Goal: Communication & Community: Answer question/provide support

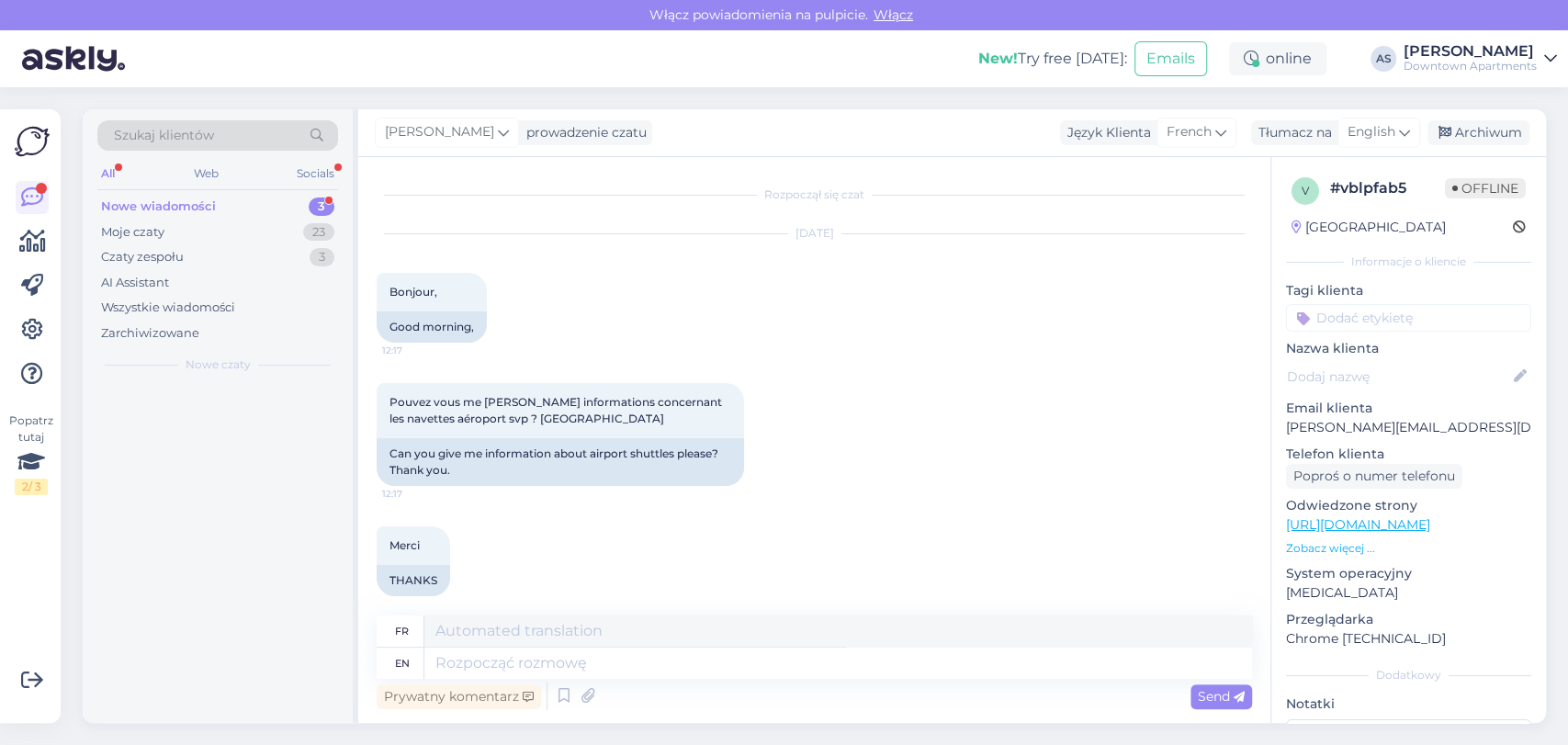
scroll to position [128, 0]
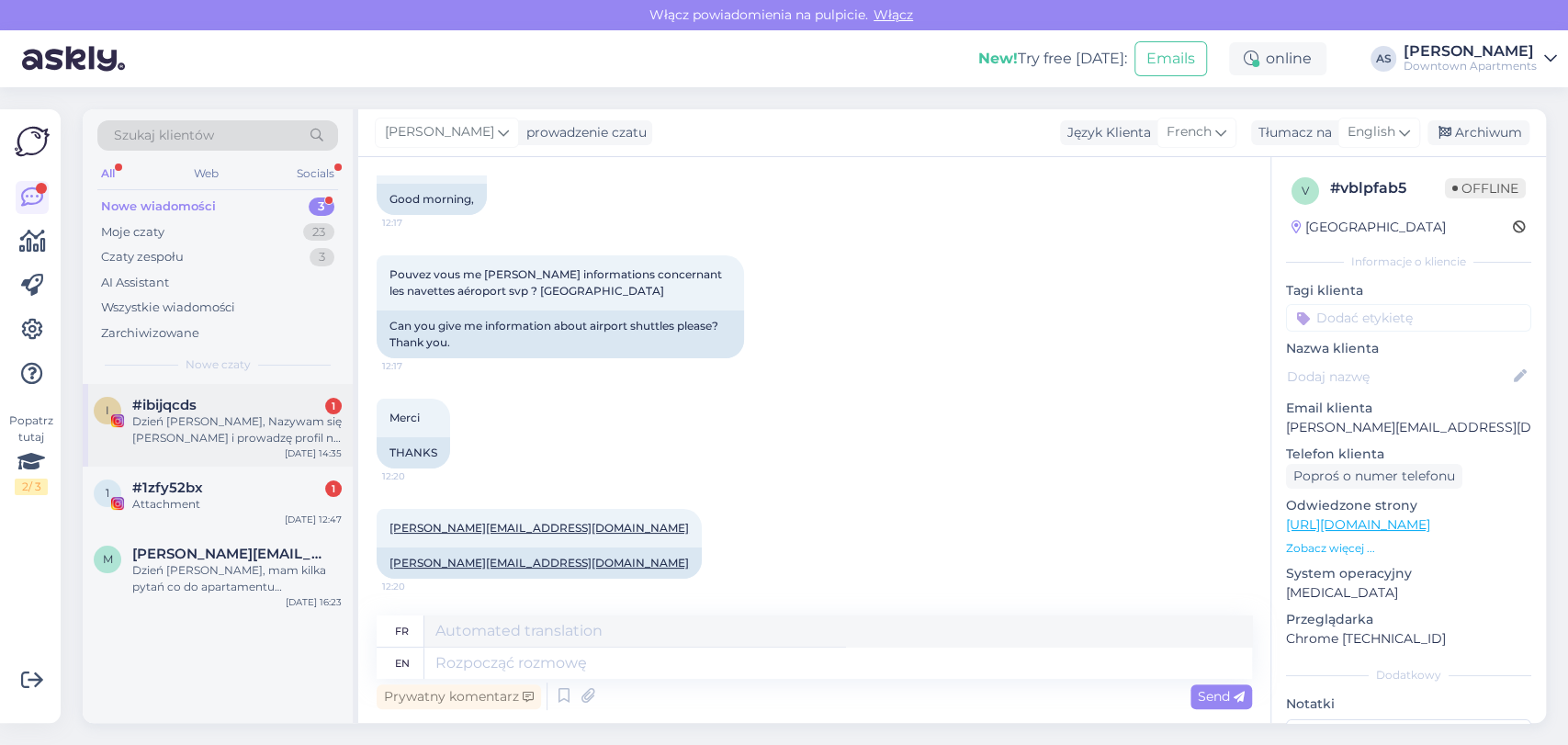
click at [216, 434] on div "Dzień [PERSON_NAME], Nazywam się [PERSON_NAME] i prowadzę profil na Instagramie…" at bounding box center [237, 430] width 210 height 33
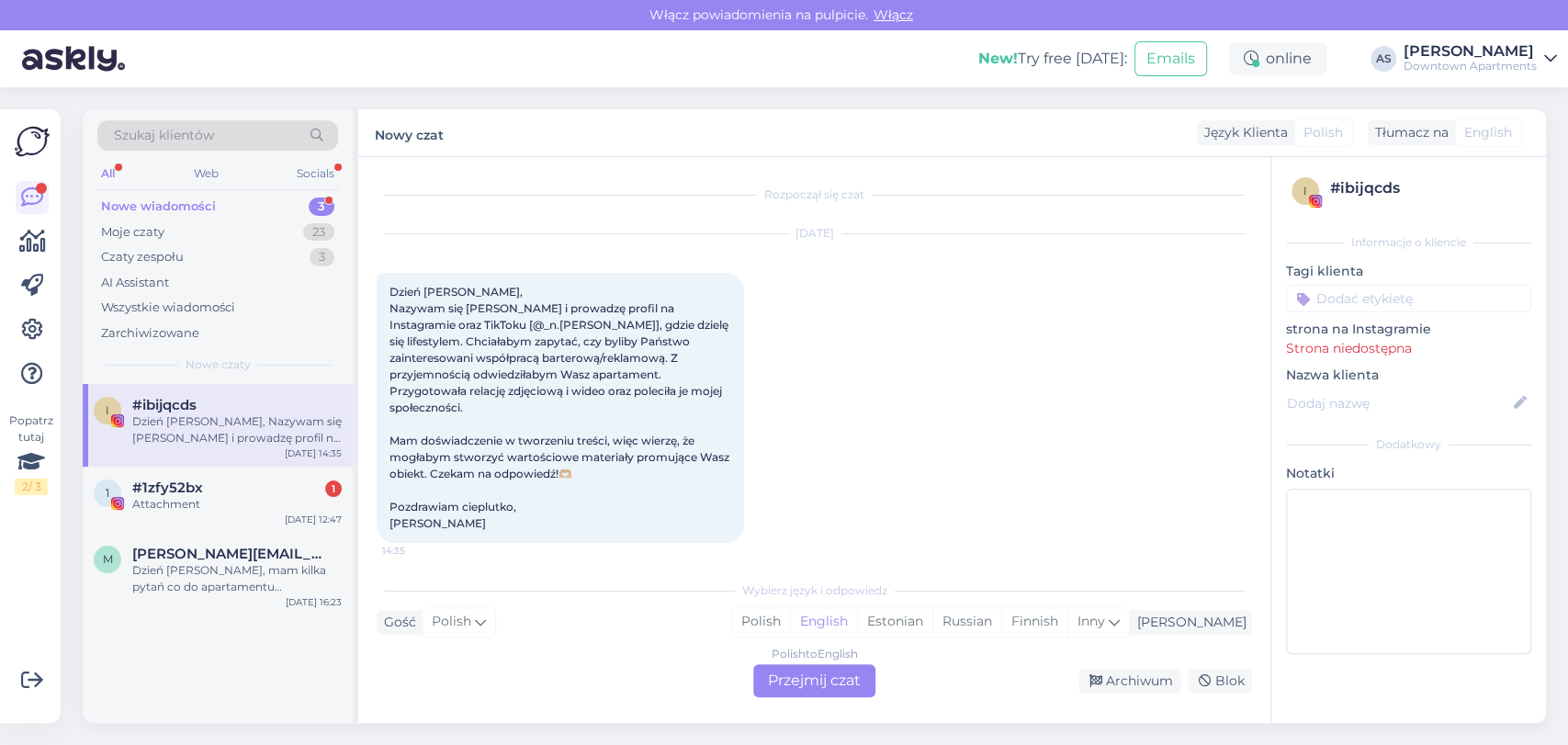
click at [812, 697] on div "Polish to English Przejmij czat" at bounding box center [814, 681] width 123 height 33
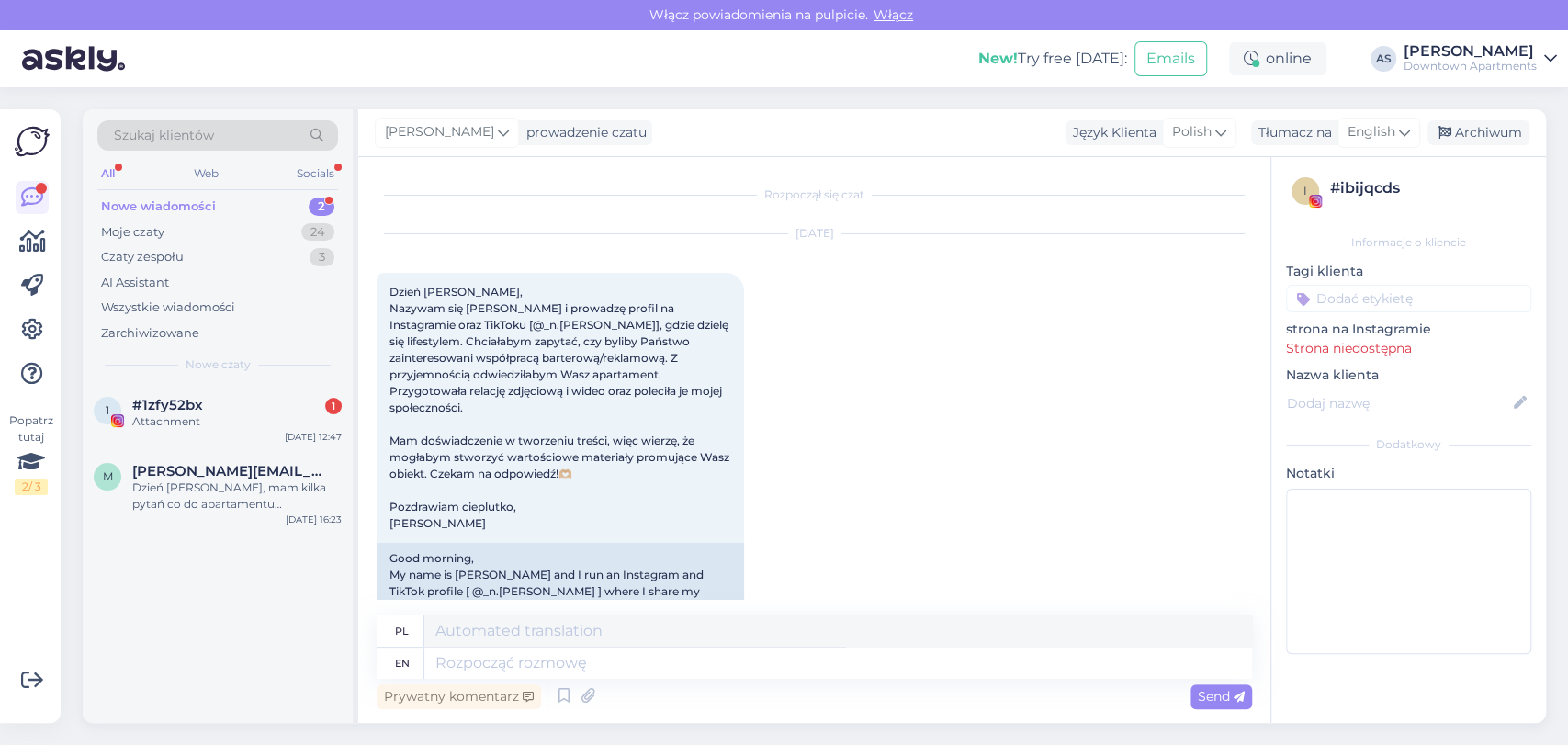
click at [198, 438] on div "1 #1zfy52bx 1 Attachment [DATE] 12:47" at bounding box center [217, 417] width 270 height 66
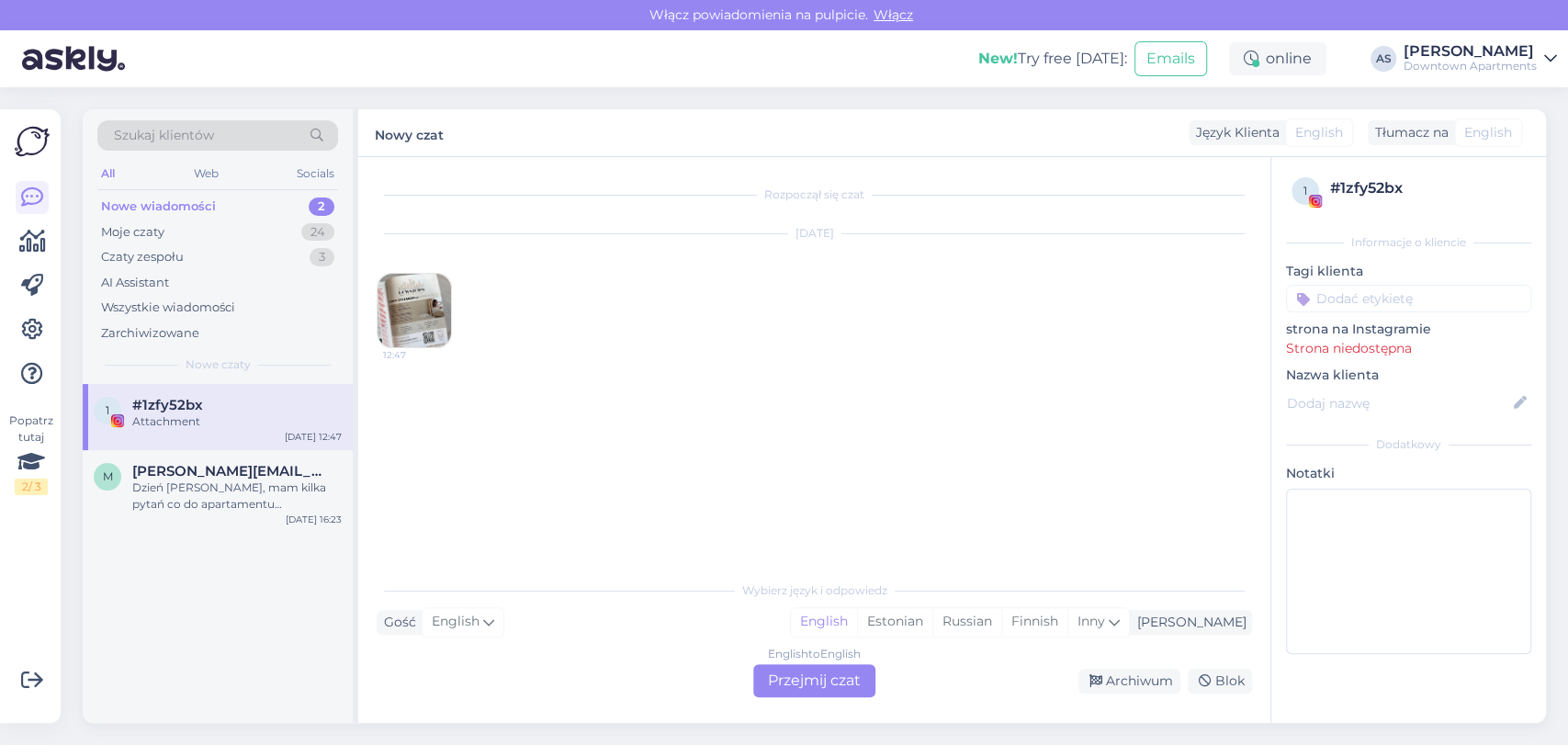
click at [802, 676] on div "English to English Przejmij czat" at bounding box center [814, 681] width 123 height 33
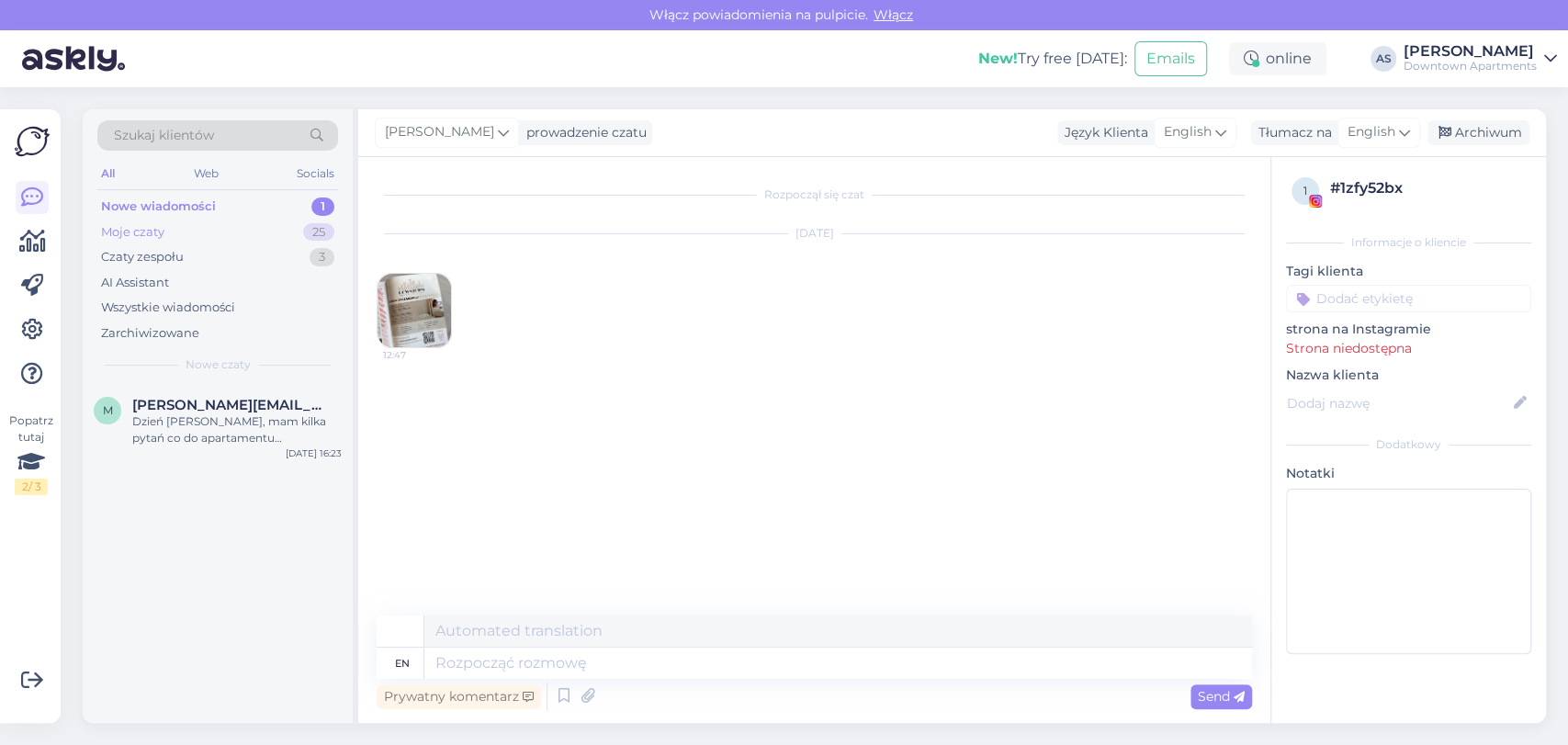
click at [233, 229] on div "Moje czaty 25" at bounding box center [217, 232] width 240 height 26
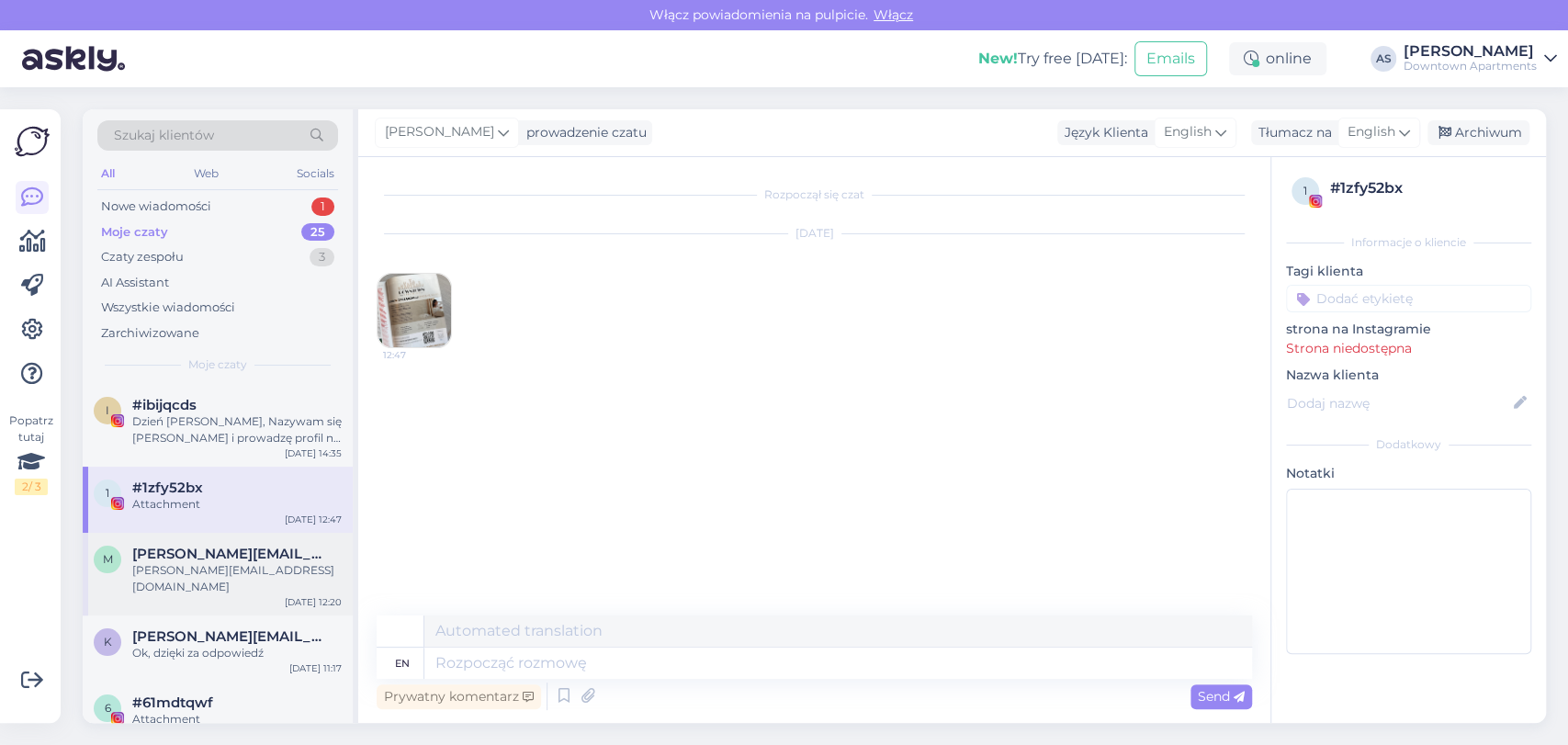
click at [248, 582] on div "[PERSON_NAME] [PERSON_NAME][EMAIL_ADDRESS][DOMAIN_NAME] [PERSON_NAME][EMAIL_ADD…" at bounding box center [217, 574] width 270 height 83
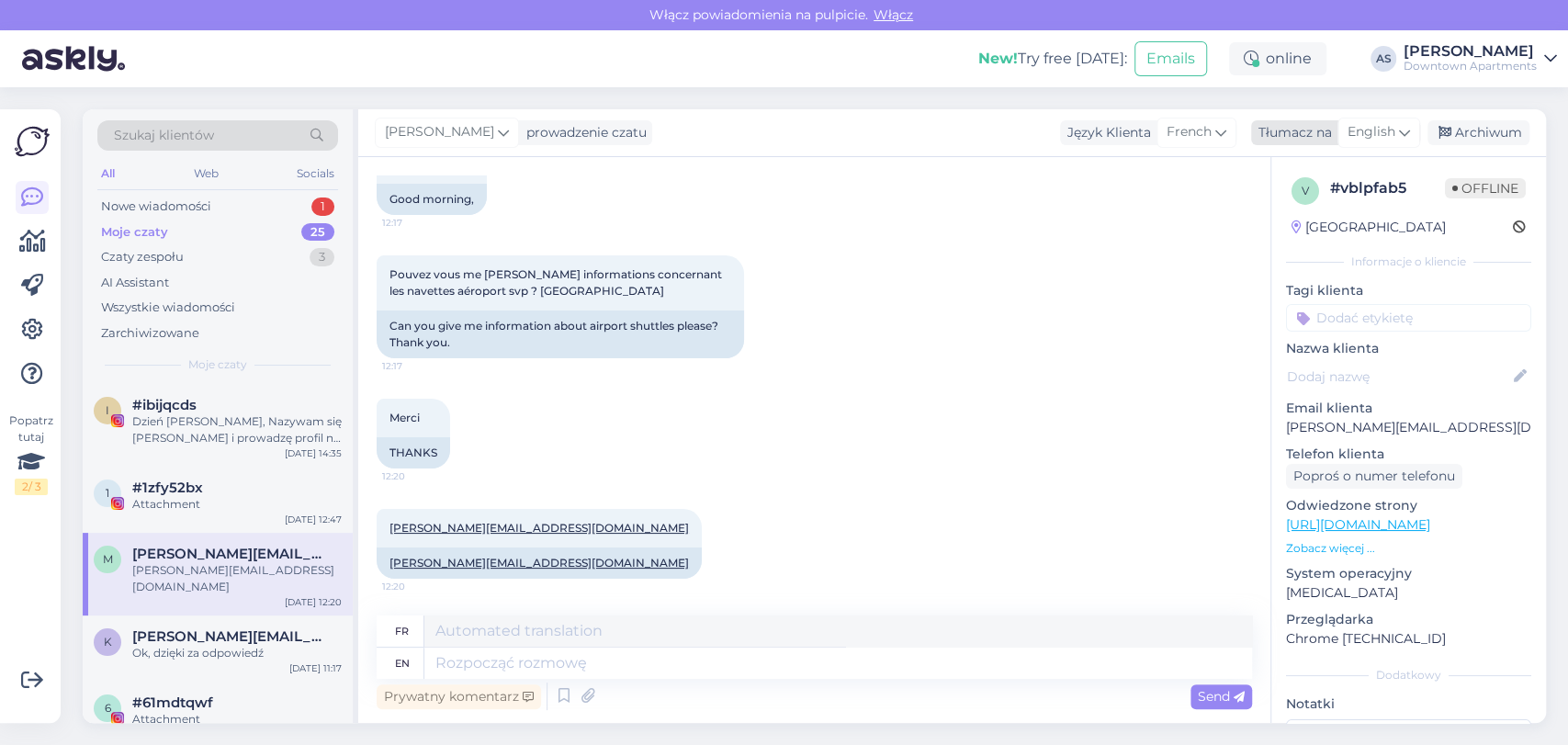
click at [1394, 124] on span "English" at bounding box center [1371, 133] width 47 height 20
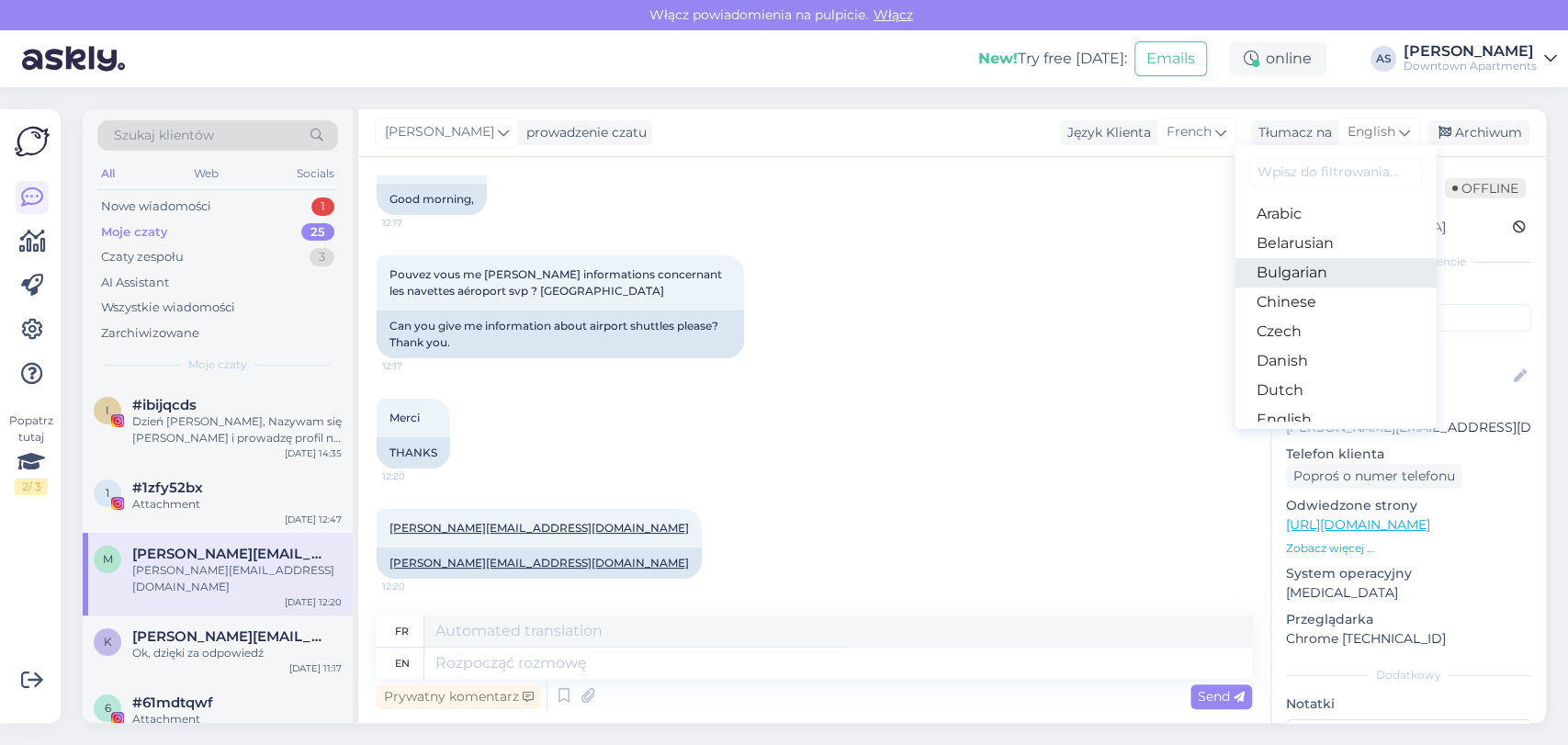
scroll to position [0, 0]
click at [846, 666] on textarea at bounding box center [838, 664] width 828 height 32
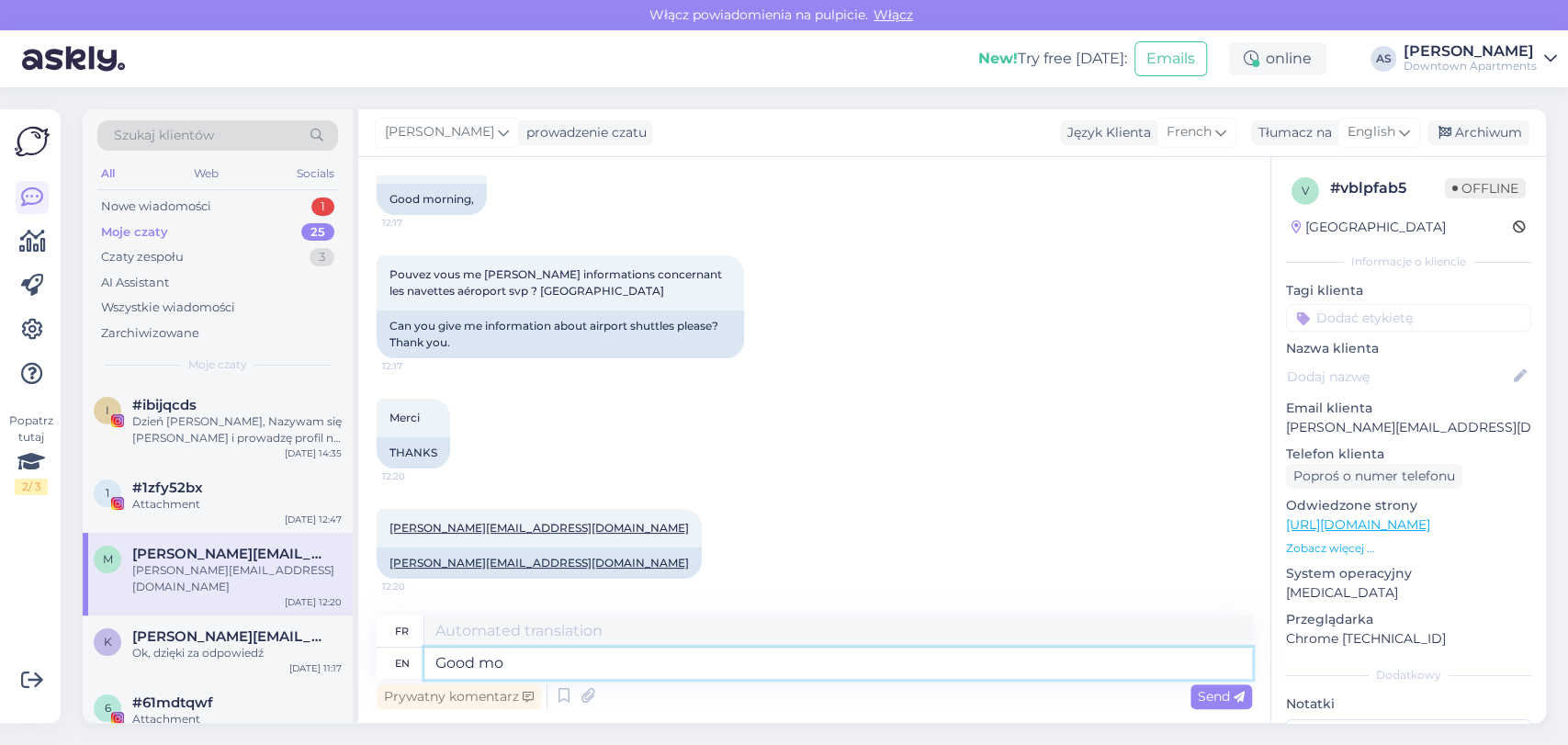
type textarea "Good mor"
type textarea "Bien"
type textarea "Good afternoon, If"
type textarea "Bonjour, Si"
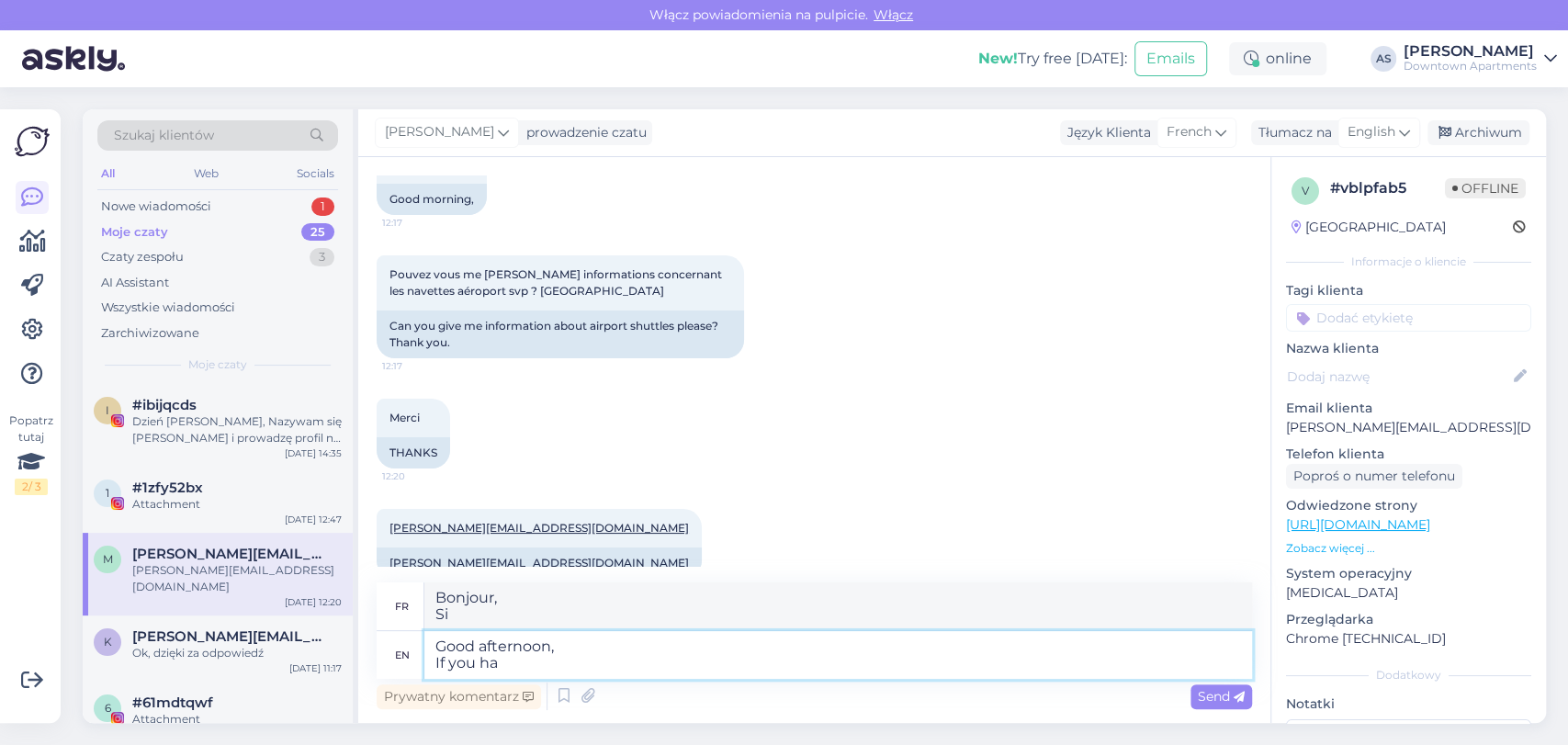
type textarea "Good afternoon, If you hav"
type textarea "Bonjour, Si vous"
type textarea "Good afternoon, If you have a"
type textarea "Bonjour, Si vous avez"
type textarea "Good afternoon, If you have a re"
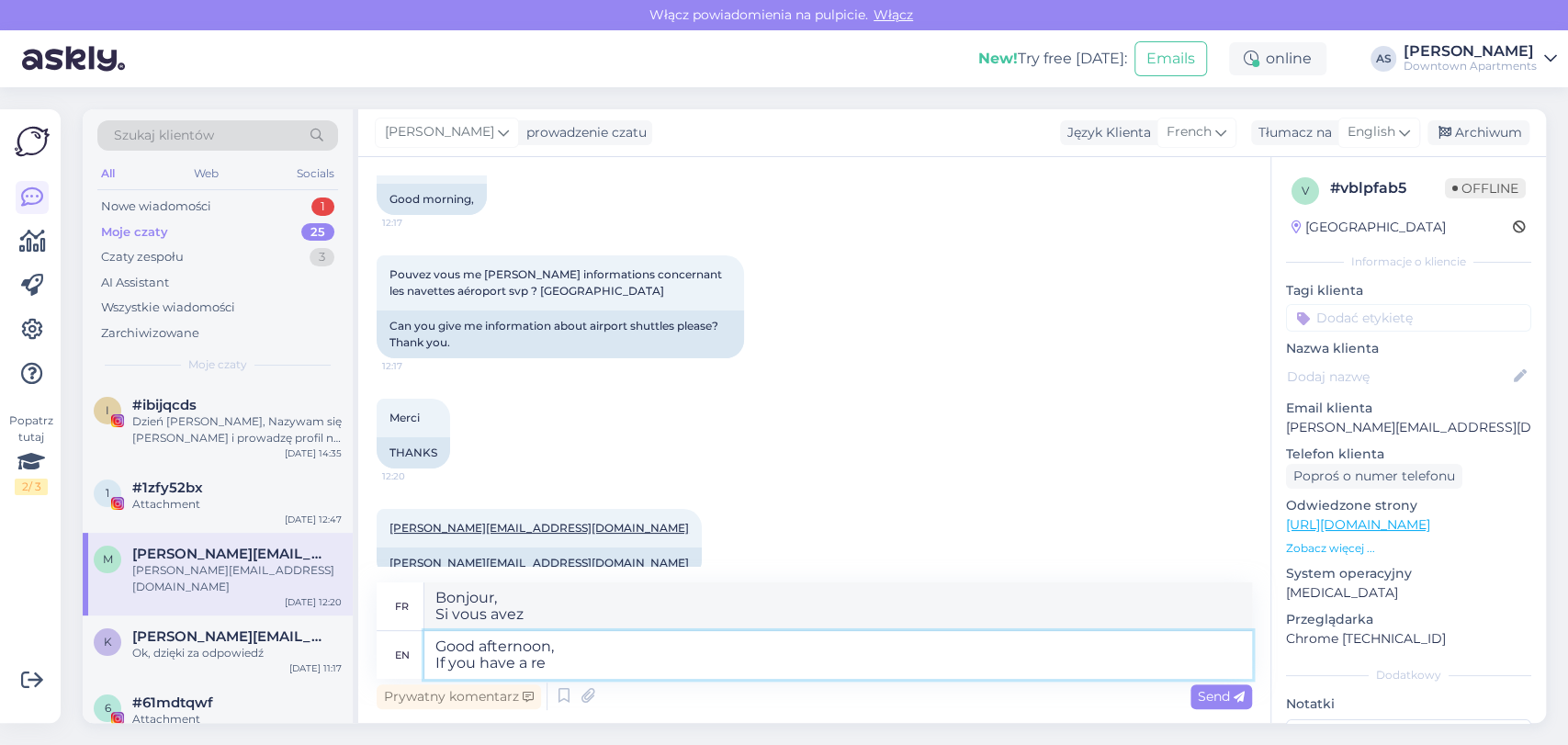
type textarea "Bonjour, Si vous avez un"
type textarea "Good afternoon, If you have a reservation"
type textarea "Bonjour, Si vous avez une réservation"
type textarea "Good afternoon, If you have a reservation for o"
type textarea "Bonjour, Si vous avez une réservation pour"
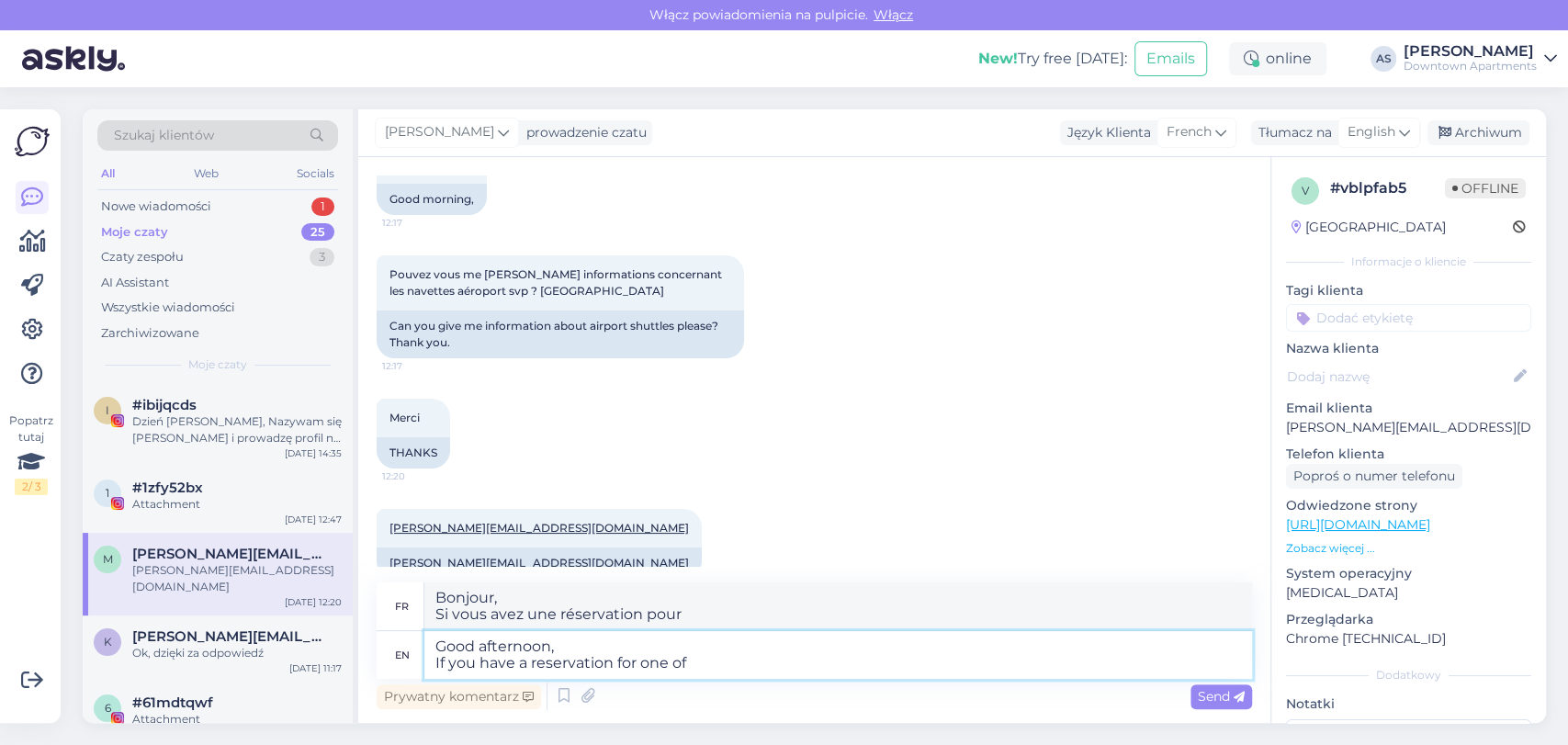
type textarea "Good afternoon, If you have a reservation for one of"
type textarea "Bonjour, Si vous avez une réservation pour un"
type textarea "Good afternoon, If you have a reservation for one of o"
type textarea "Bonjour, Si vous avez une réservation pour l'un des"
type textarea "Good afternoon, If you have a reservation for one of our o"
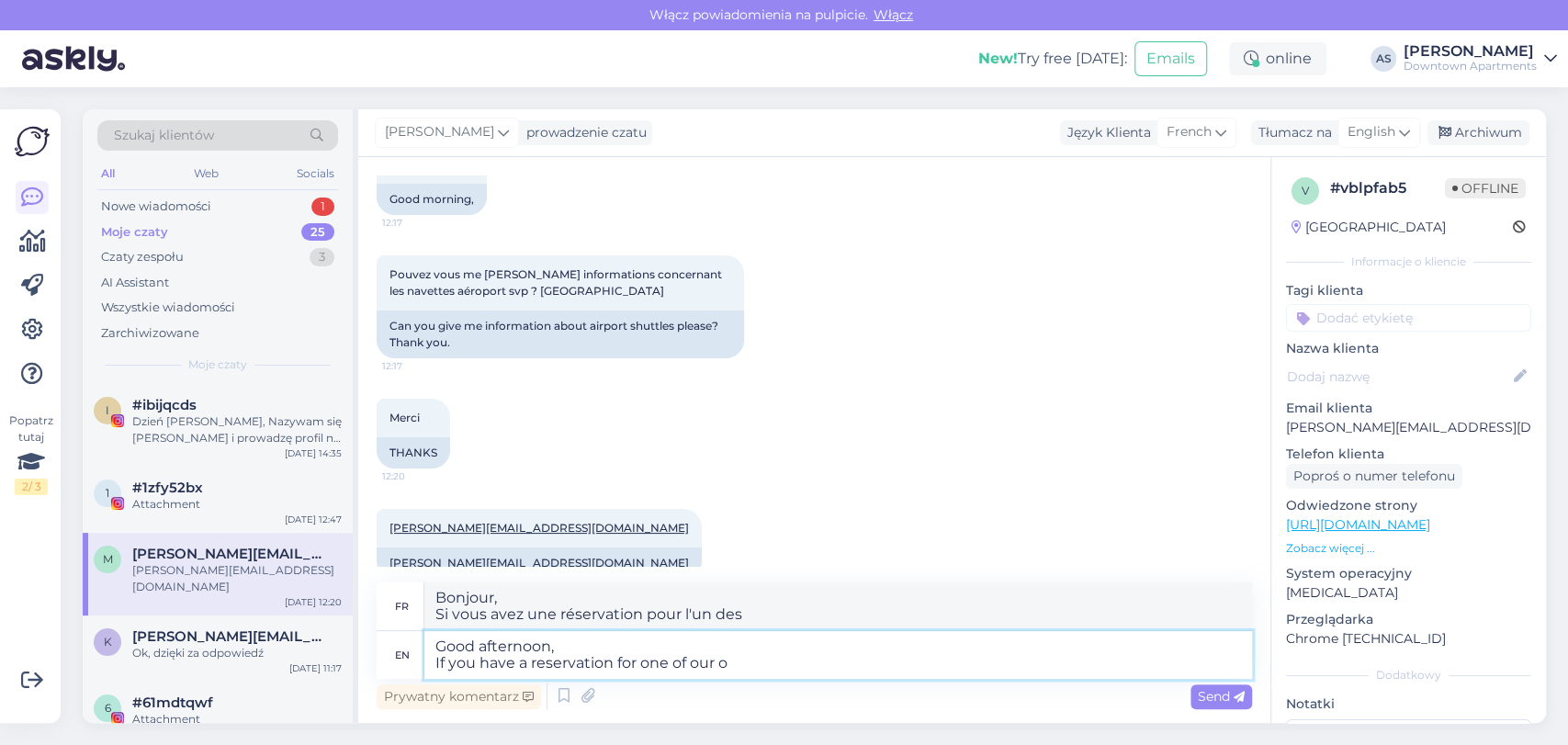
type textarea "Bonjour, Si vous avez une réservation pour l'un de nos"
type textarea "Good afternoon, If you have a reservation for one of our apartments"
type textarea "Bonjour, Si vous avez une réservation pour l'un de nos appartements"
type textarea "Good afternoon, If you have a reservation for one of our apartments,"
type textarea "Bonjour, Si vous avez une réservation pour l'un de nos appartements,"
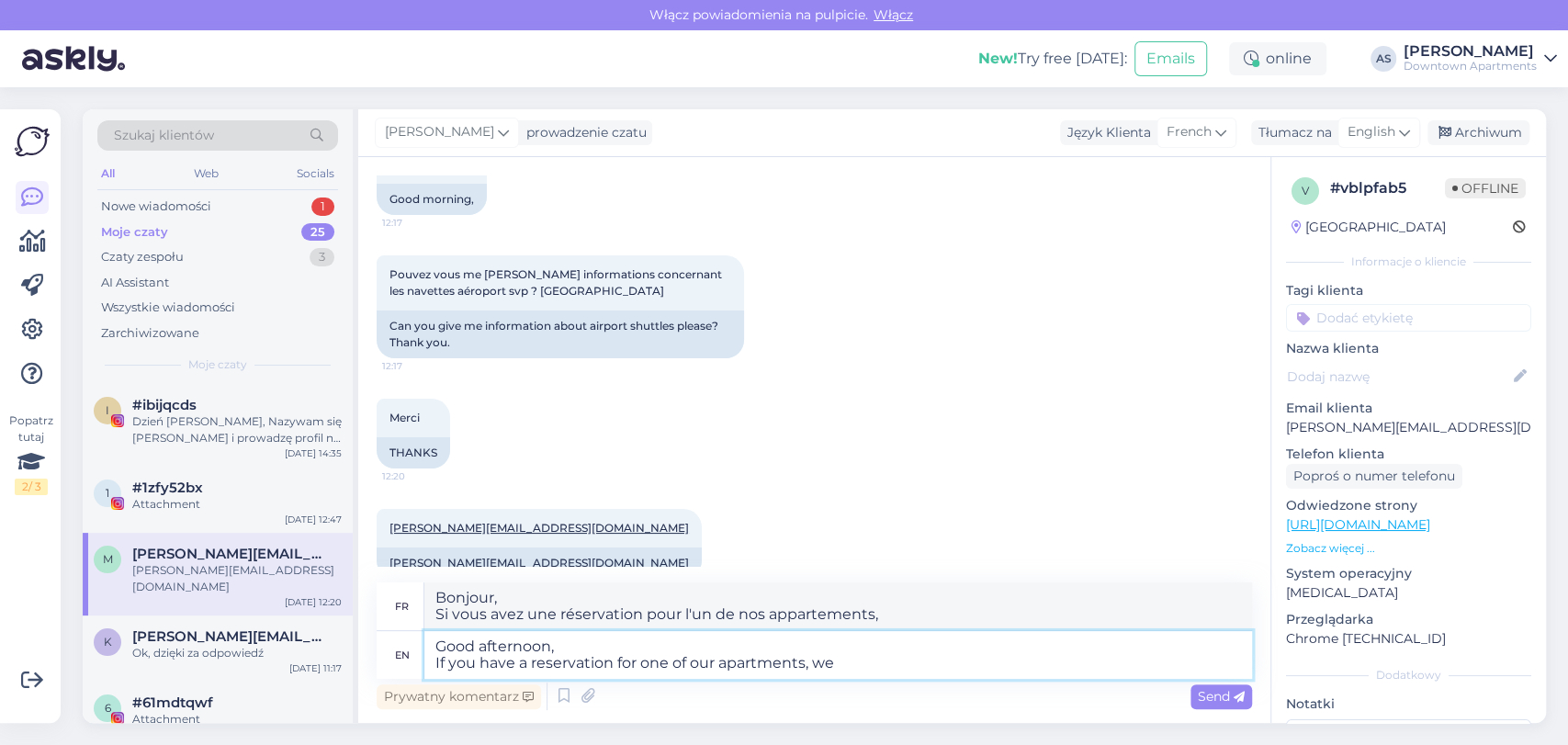
type textarea "Good afternoon, If you have a reservation for one of our apartments, we c"
type textarea "Bonjour, Si vous avez une réservation pour l'un de nos appartements, nous"
type textarea "Good afternoon, If you have a reservation for one of our apartments,"
type textarea "Bonjour, Si vous avez une réservation pour l'un de nos appartements,"
type textarea "Good afternoon, If you have a reservation for one of our apartments an"
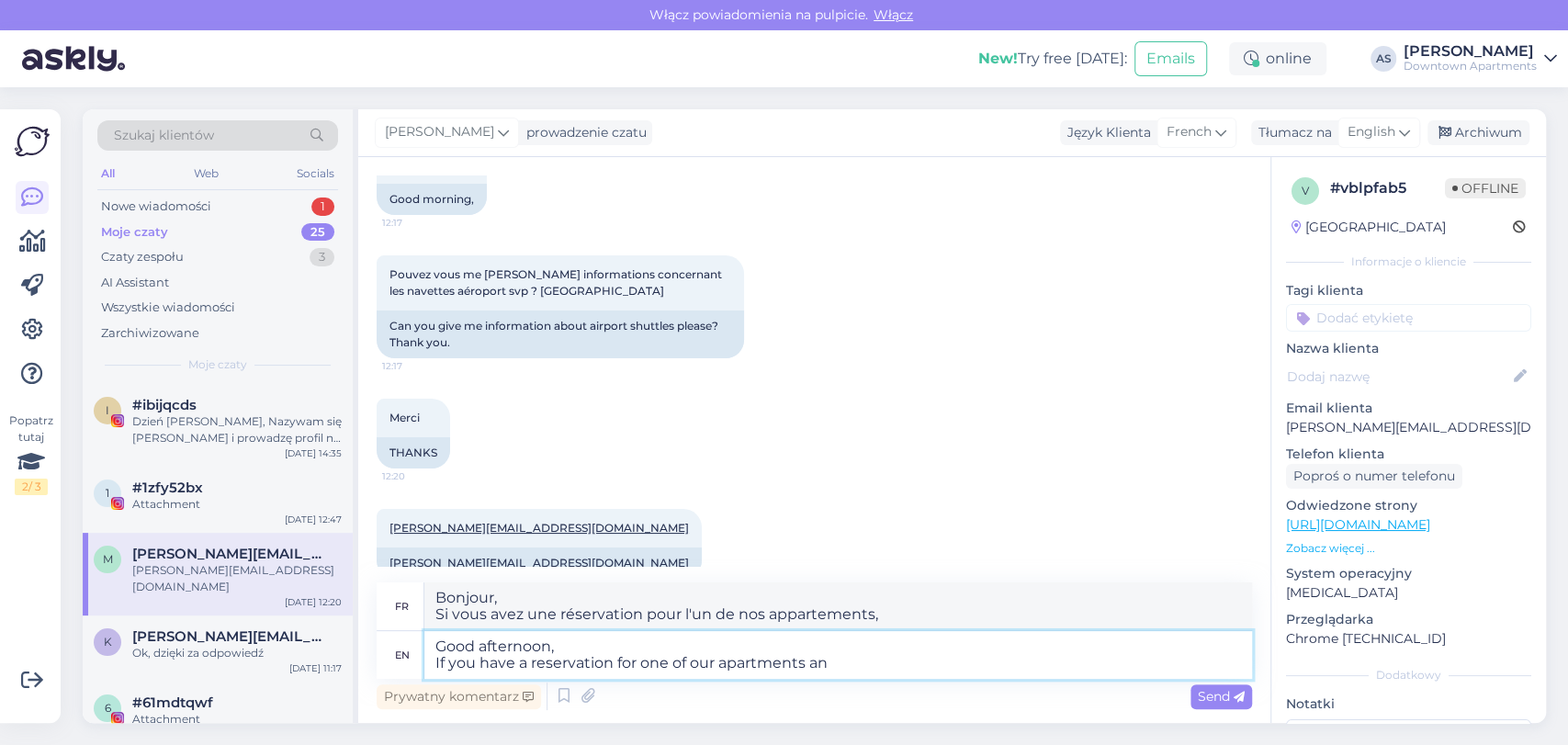
type textarea "Bonjour, Si vous avez une réservation pour l'un de nos appartements"
type textarea "Good afternoon, If you have a reservation for one of our apartments and a"
type textarea "Bonjour, Si vous avez une réservation pour l'un de nos appartements et"
type textarea "Good afternoon, If you have a reservation for one of our apartments and are ins"
type textarea "Bonjour, Si vous avez une réservation pour l'un de nos appartements et que vous…"
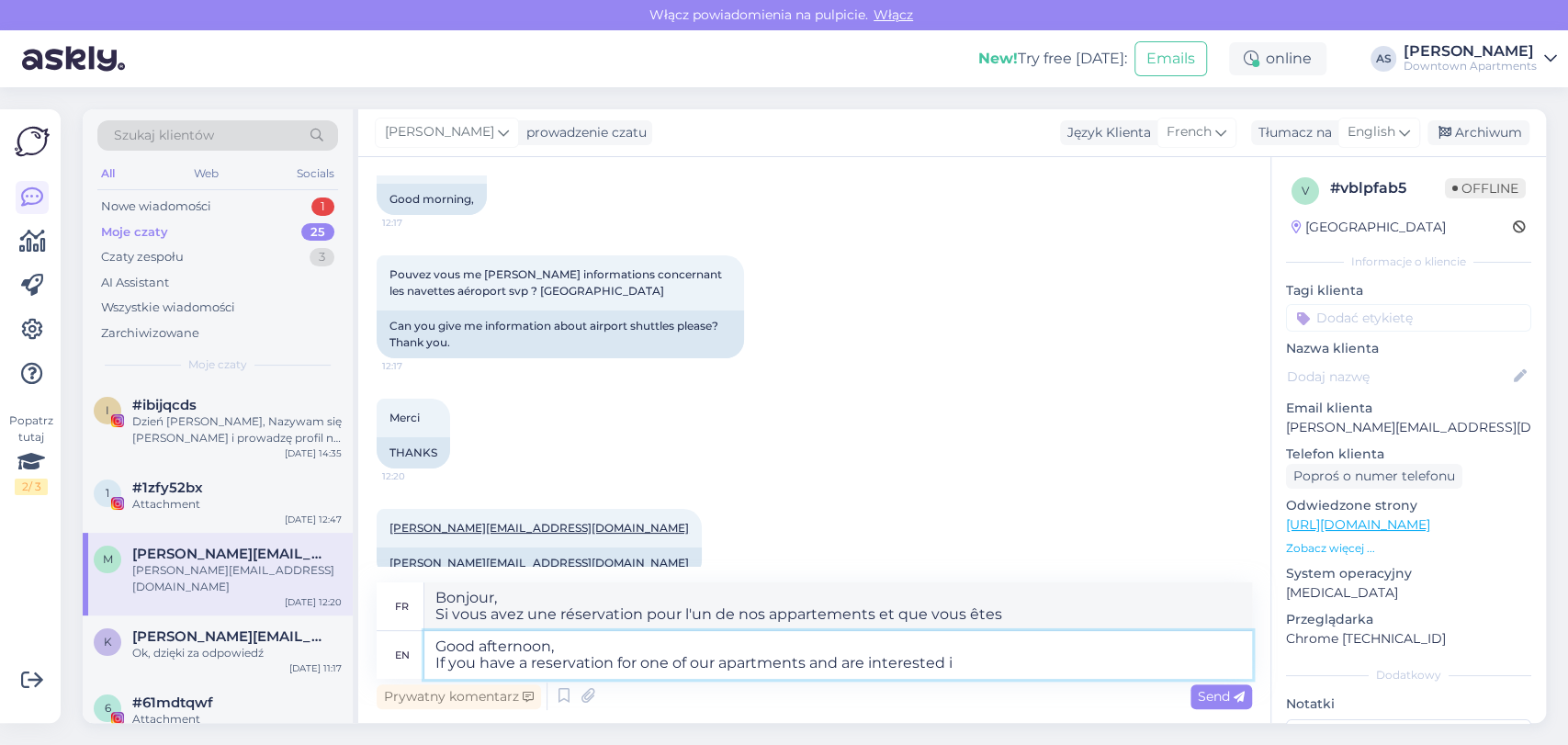
type textarea "Good afternoon, If you have a reservation for one of our apartments and are int…"
type textarea "Bonjour, Si vous avez une réservation pour l'un de nos appartements et êtes int…"
type textarea "Good afternoon, If you have a reservation for one of our apartments and are int…"
type textarea "Bonjour, Si vous avez une réservation pour l'un de nos appartements et êtes int…"
type textarea "Good afternoon, If you have a reservation for one of our apartments and are int…"
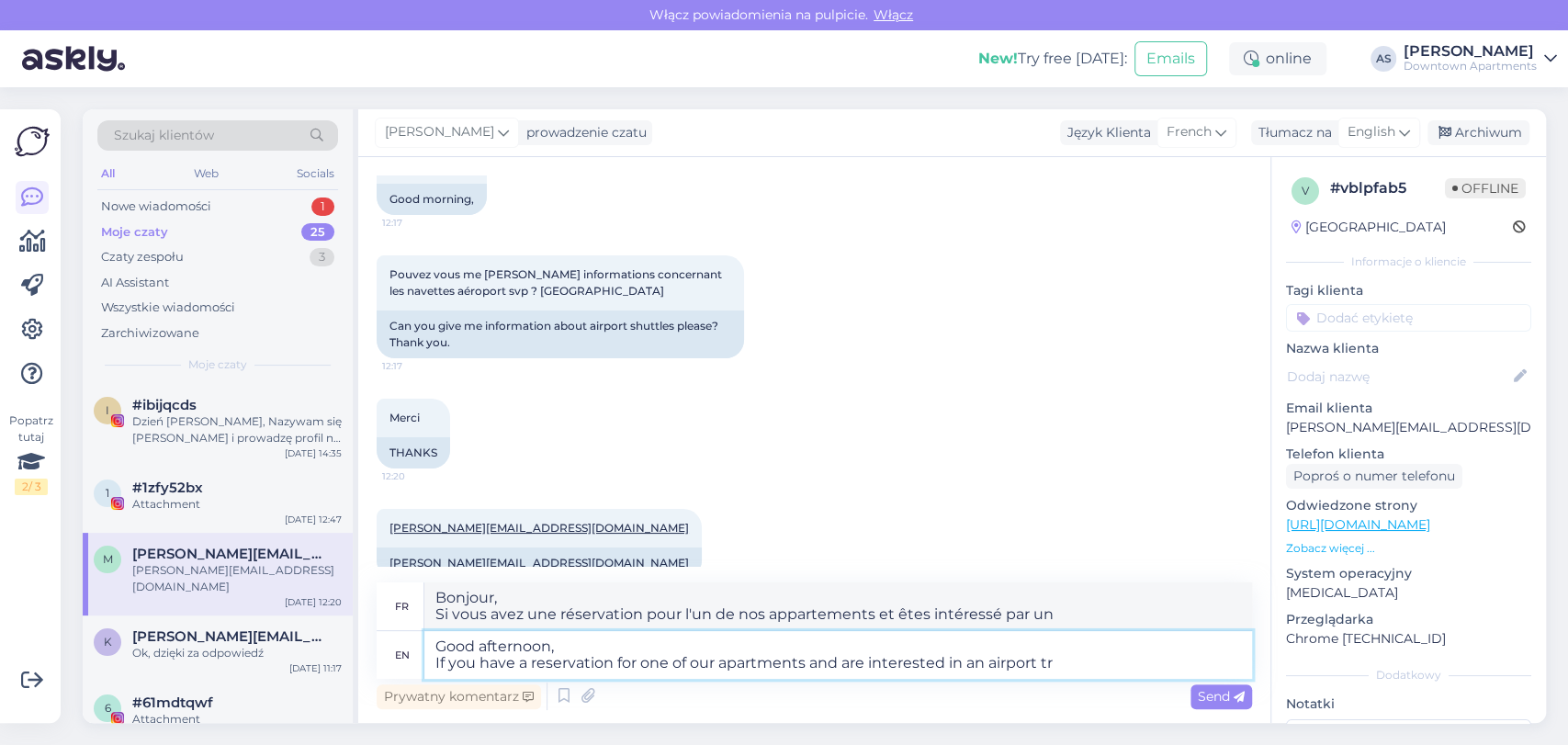
type textarea "Bonjour, Si vous avez une réservation pour l'un de nos appartements et êtes int…"
type textarea "Good afternoon, If you have a reservation for one of our apartments and are int…"
type textarea "Bonjour, Si vous avez une réservation pour l'un de nos appartements et êtes int…"
type textarea "Good afternoon, If you have a reservation for one of our apartments and are int…"
type textarea "Bonjour, Si vous avez une réservation pour l'un de nos appartements et êtes int…"
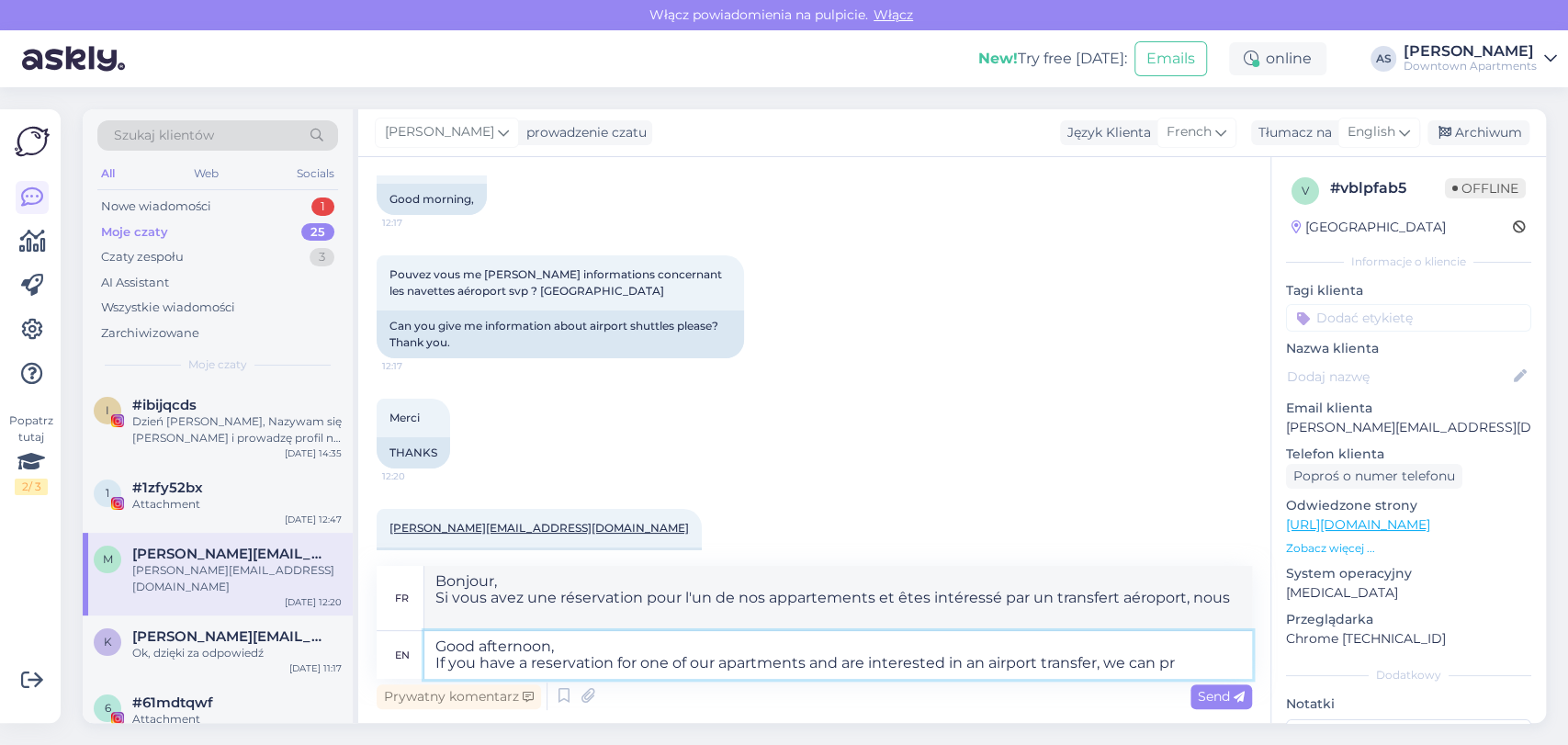
type textarea "Good afternoon, If you have a reservation for one of our apartments and are int…"
type textarea "Bonjour, Si vous avez une réservation pour l'un de nos appartements et êtes int…"
type textarea "Good afternoon, If you have a reservation for one of our apartments and are int…"
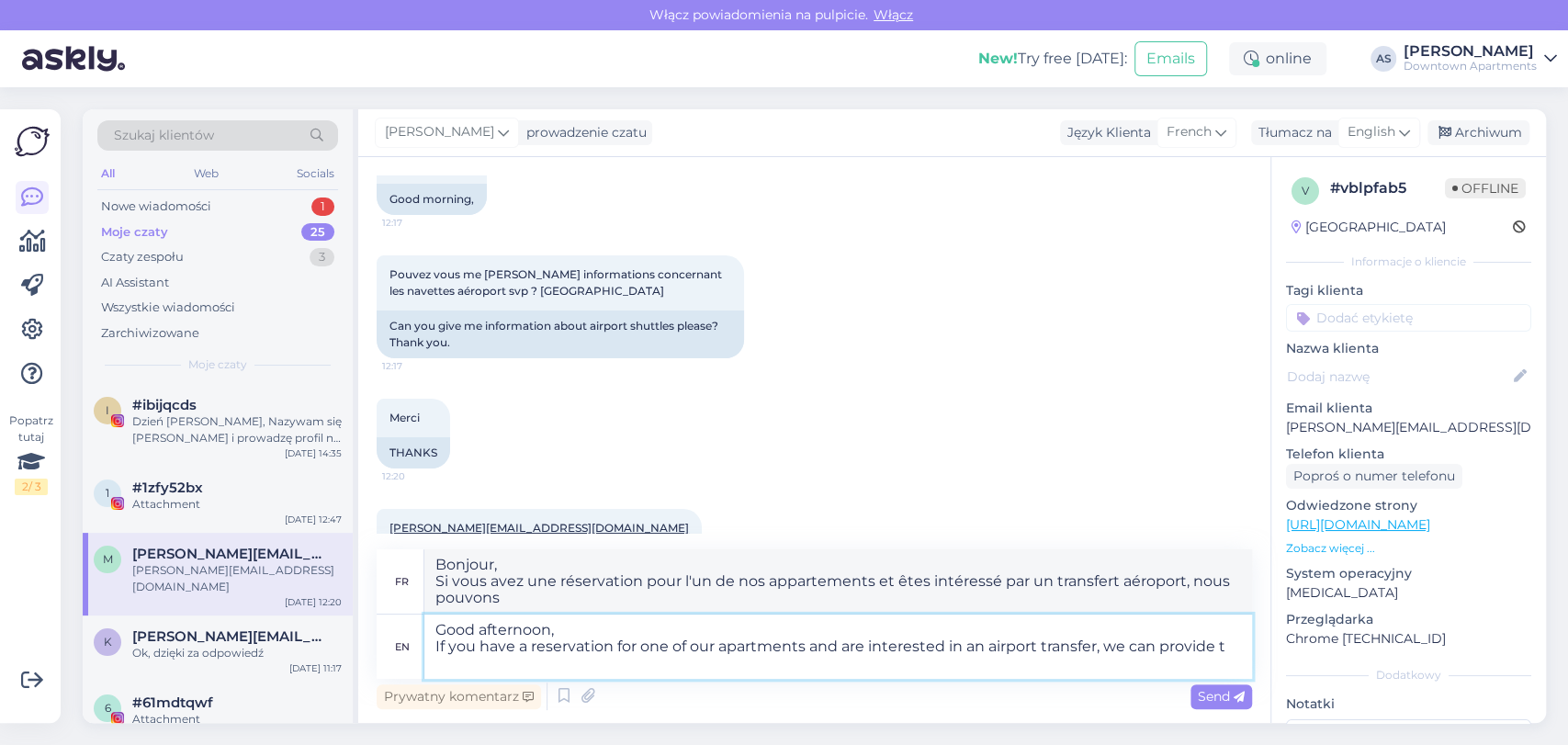
type textarea "Bonjour, Si vous avez une réservation pour l'un de nos appartements et êtes int…"
type textarea "Good afternoon, If you have a reservation for one of our apartments and are int…"
type textarea "Bonjour, Si vous avez une réservation pour l'un de nos appartements et êtes int…"
type textarea "Good afternoon, If you have a reservation for one of our apartments and are int…"
type textarea "Bonjour, Si vous avez une réservation pour l'un de nos appartements et êtes int…"
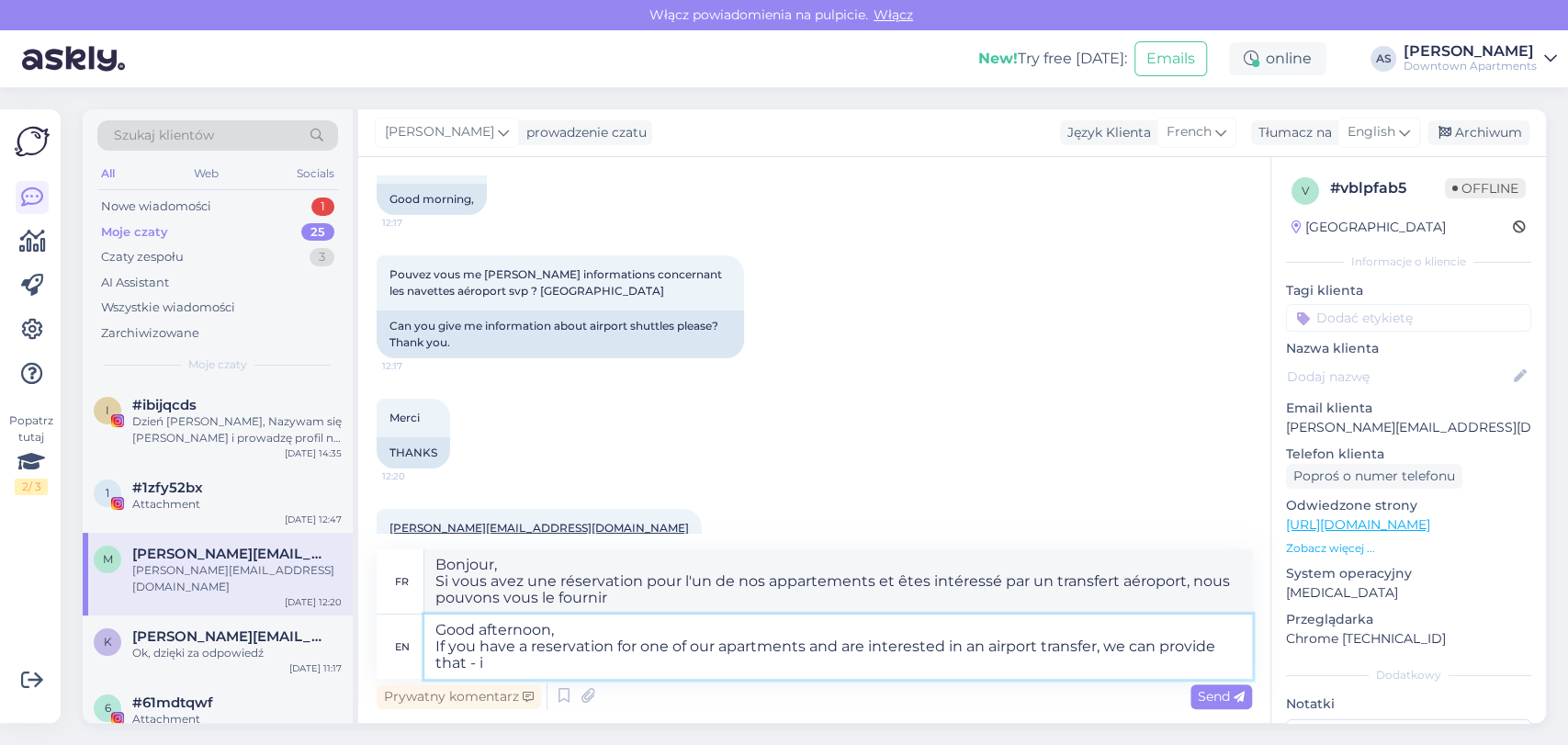
type textarea "Good afternoon, If you have a reservation for one of our apartments and are int…"
type textarea "Bonjour, Si vous avez une réservation pour l'un de nos appartements et êtes int…"
type textarea "Good afternoon, If you have a reservation for one of our apartments and are int…"
type textarea "Bonjour, Si vous avez une réservation pour l'un de nos appartements et êtes int…"
type textarea "Good afternoon, If you have a reservation for one of our apartments and are int…"
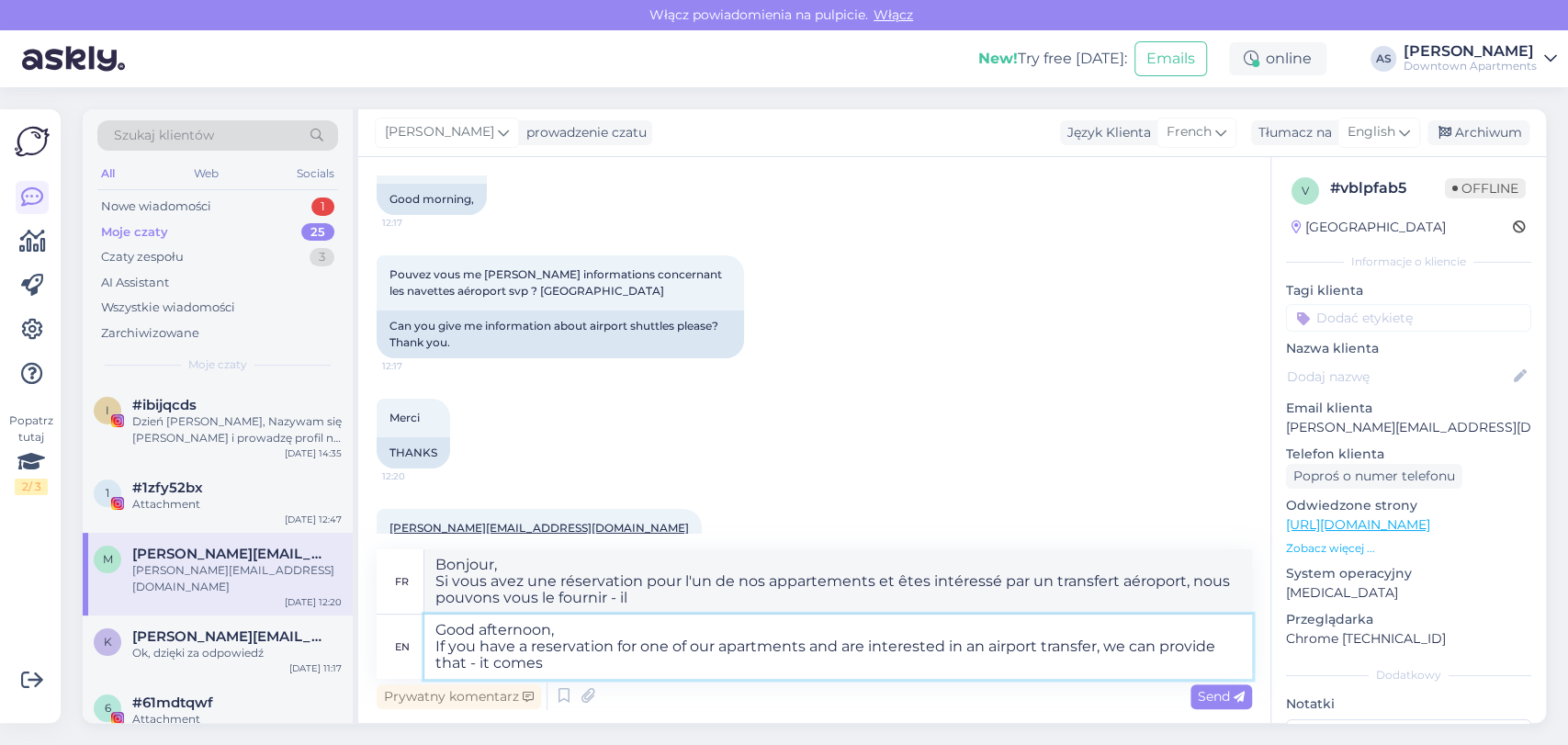
type textarea "Bonjour, Si vous avez une réservation pour l'un de nos appartements et êtes int…"
type textarea "Good afternoon, If you have a reservation for one of our apartments and are int…"
type textarea "Bonjour, Si vous avez une réservation pour l'un de nos appartements et êtes int…"
type textarea "Good afternoon, If you have a reservation for one of our apartments and are int…"
type textarea "Bonjour, Si vous avez une réservation pour l'un de nos appartements et êtes int…"
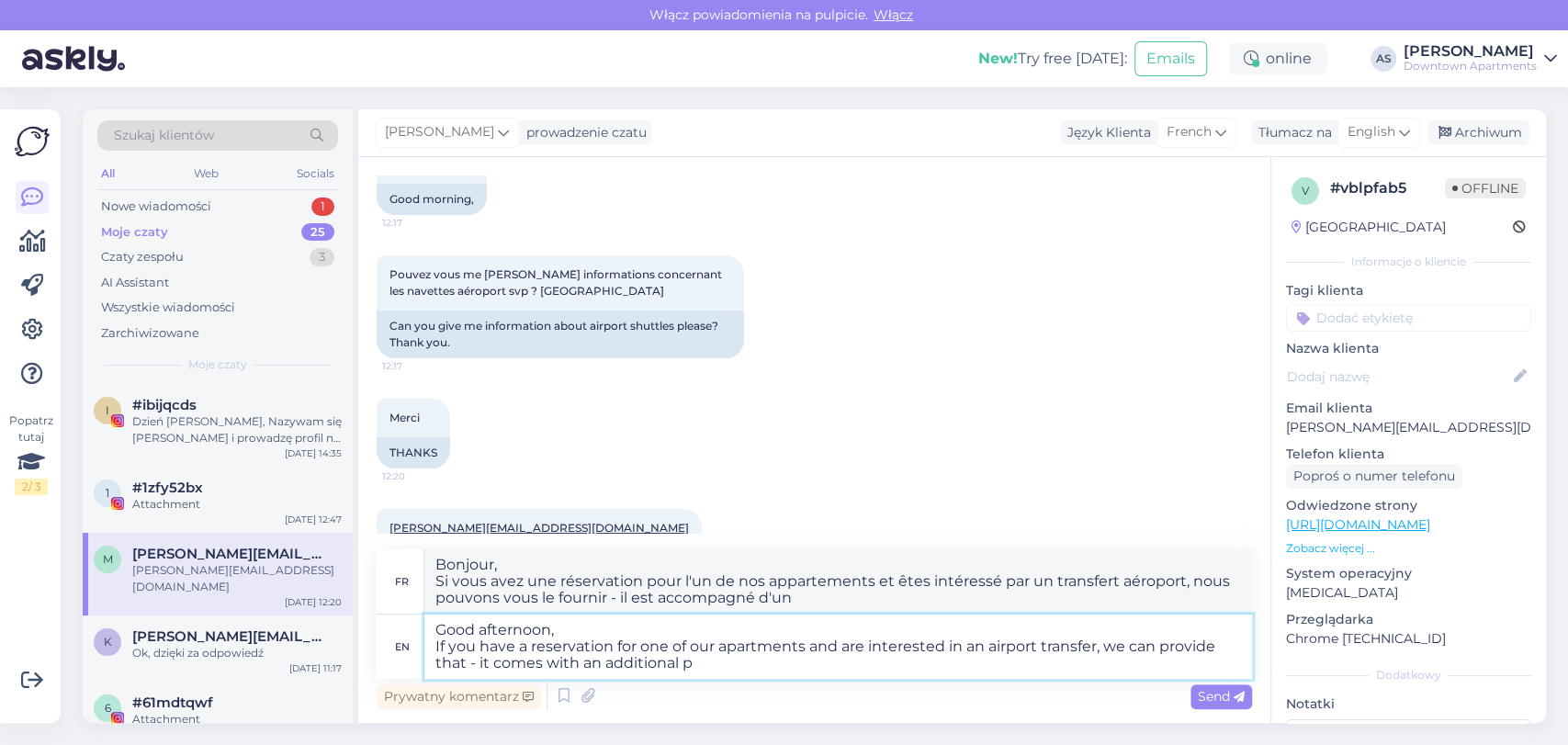
type textarea "Good afternoon, If you have a reservation for one of our apartments and are int…"
type textarea "Bonjour, Si vous avez une réservation pour l'un de nos appartements et êtes int…"
type textarea "Good afternoon, If you have a reservation for one of our apartments and are int…"
type textarea "Bonjour, Si vous avez une réservation pour l'un de nos appartements et êtes int…"
type textarea "Good afternoon, If you have a reservation for one of our apartments and are int…"
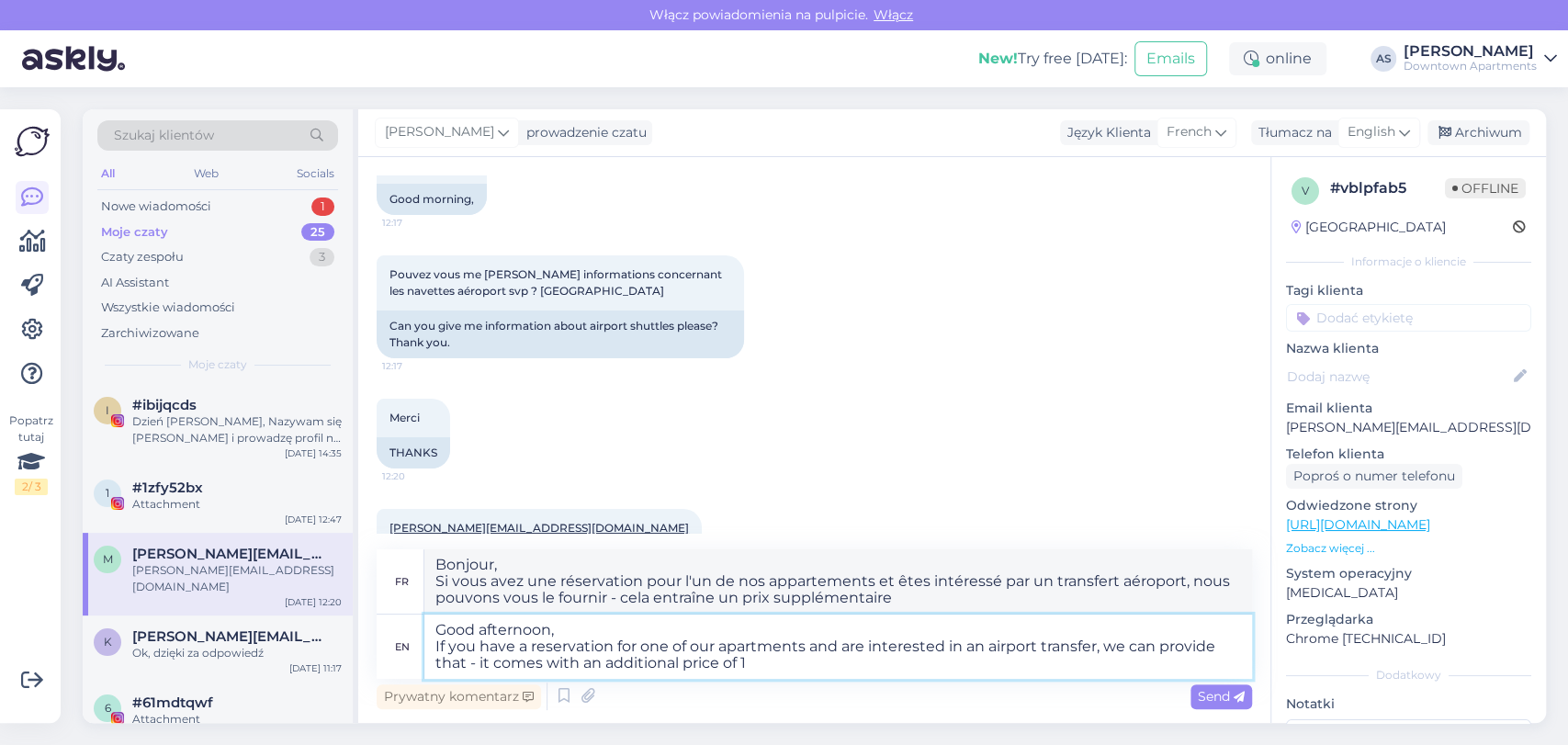
type textarea "Bonjour, Si vous avez une réservation pour l'un de nos appartements et êtes int…"
type textarea "Good afternoon, If you have a reservation for one of our apartments and are int…"
type textarea "Bonjour, Si vous avez une réservation pour l'un de nos appartements et êtes int…"
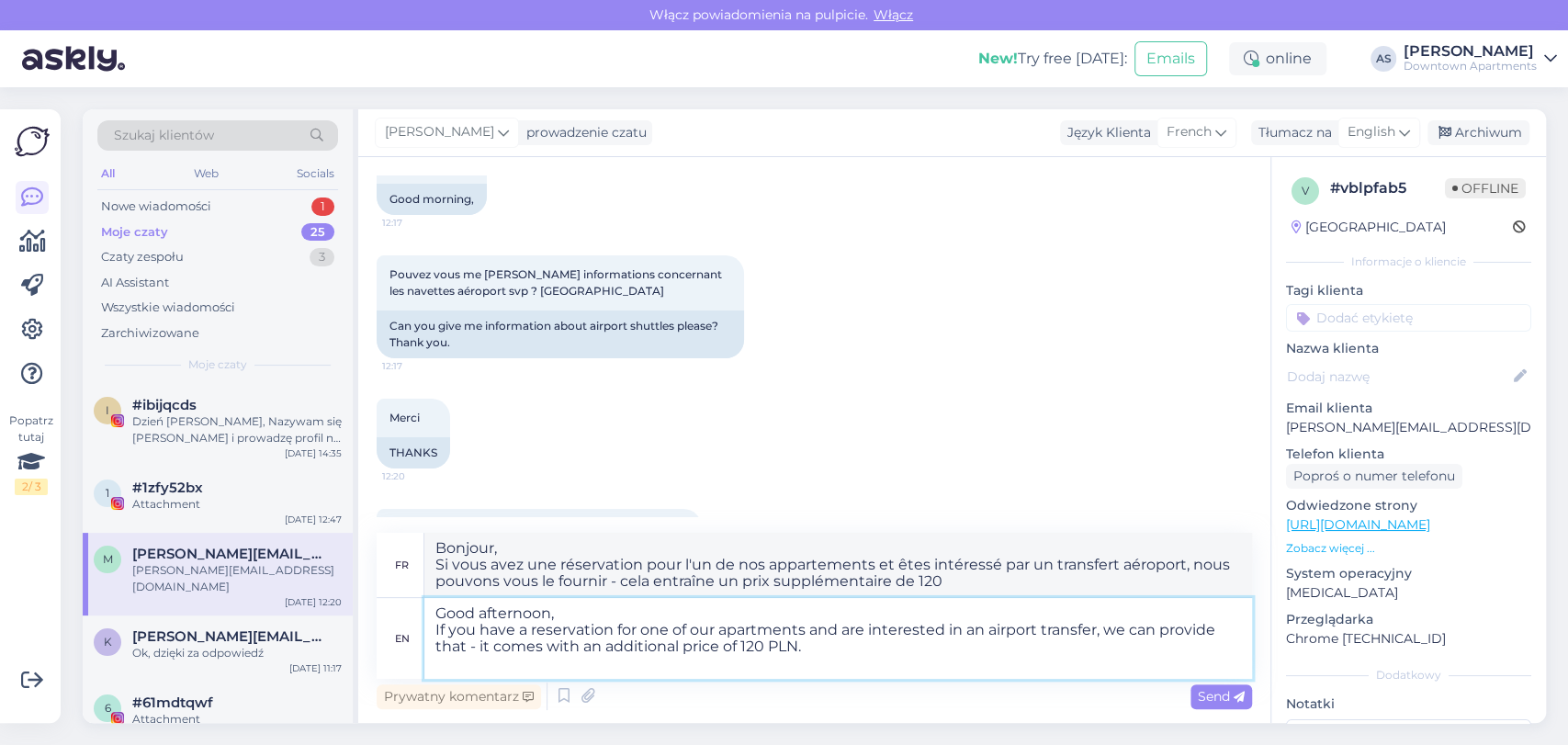
type textarea "Good afternoon, If you have a reservation for one of our apartments and are int…"
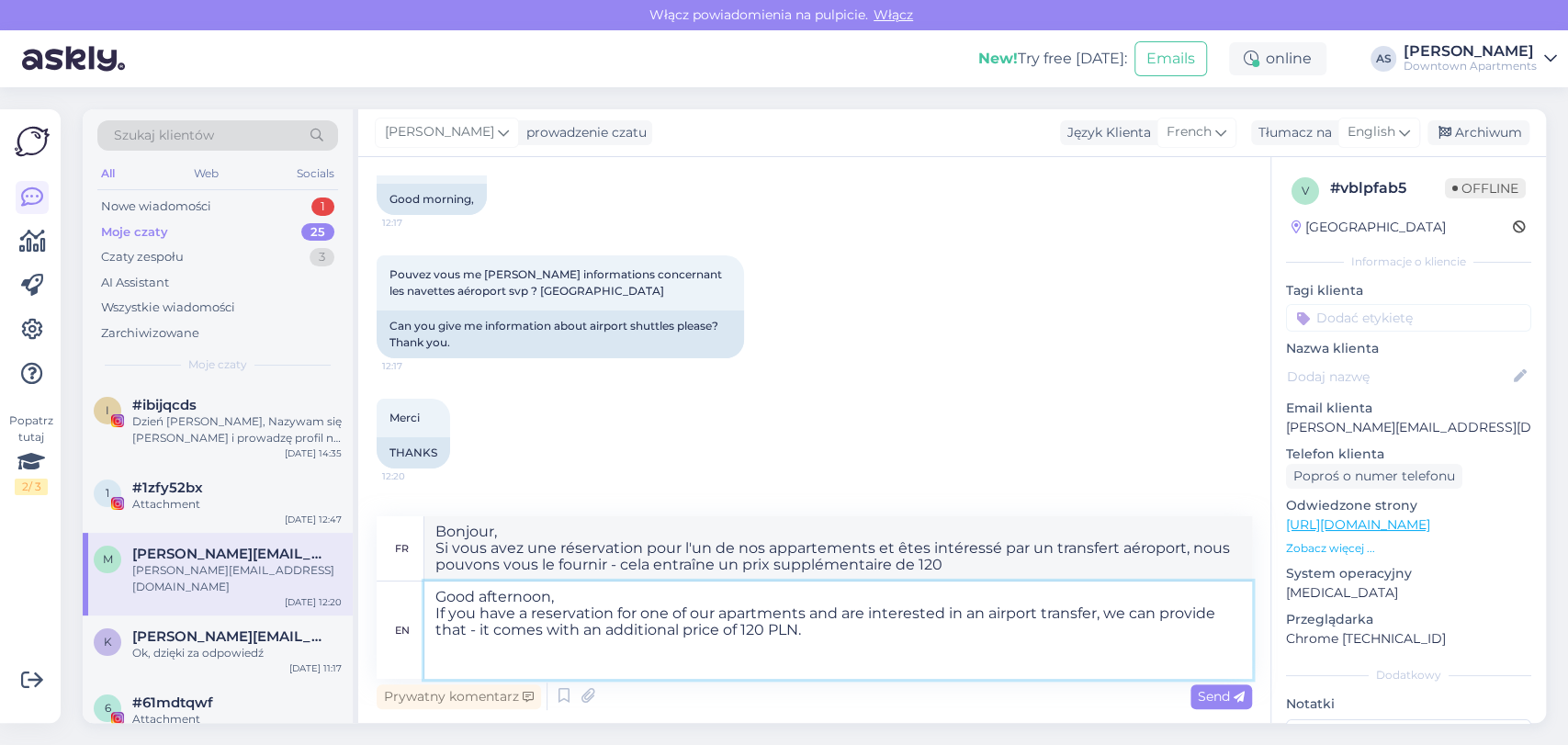
type textarea "Bonjour, Si vous avez une réservation pour l'un de nos appartements et êtes int…"
type textarea "Good afternoon, If you have a reservation for one of our apartments and are int…"
type textarea "Bonjour, Si vous avez une réservation pour l'un de nos appartements et êtes int…"
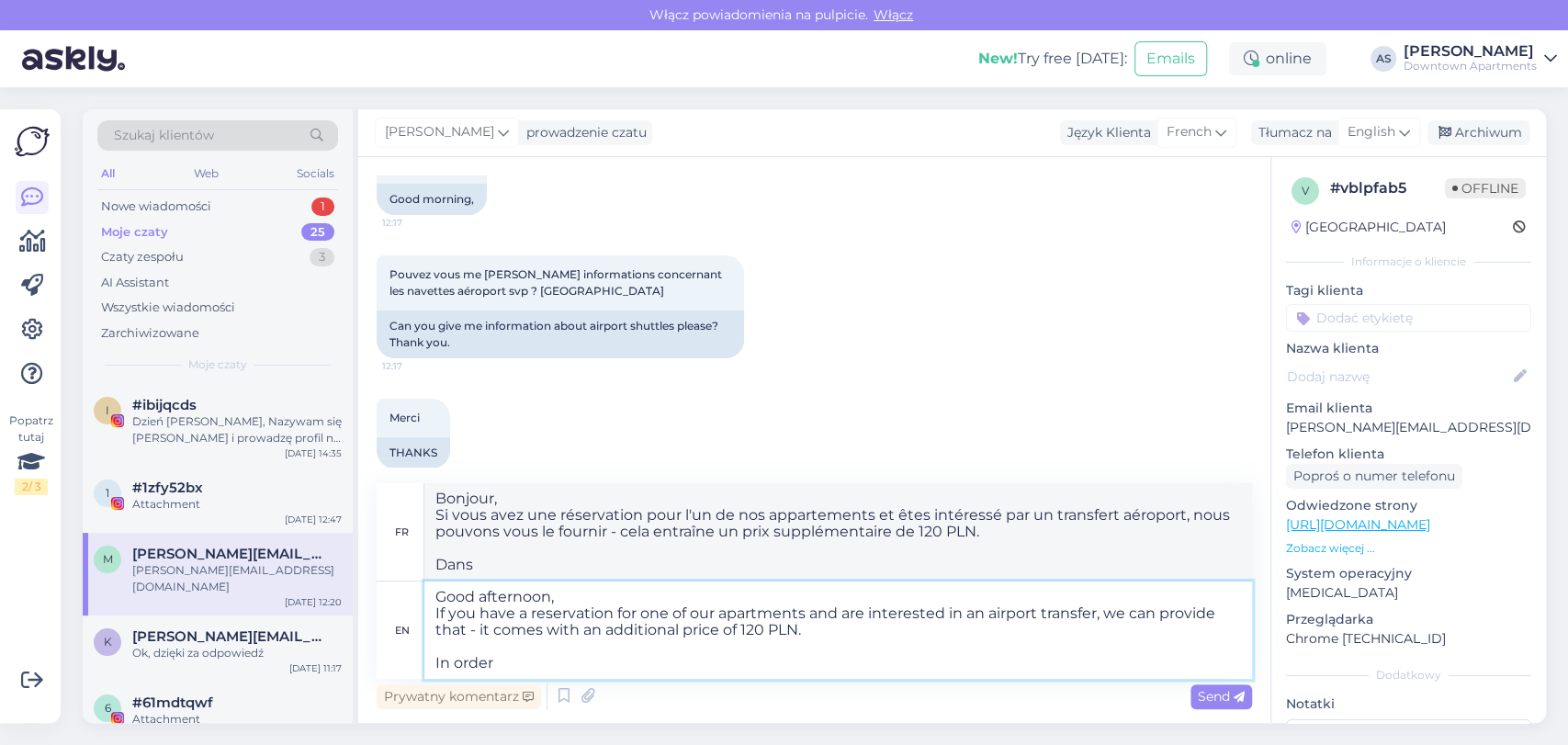
type textarea "Good afternoon, If you have a reservation for one of our apartments and are int…"
type textarea "Bonjour, Si vous avez une réservation pour l'un de nos appartements et êtes int…"
type textarea "Good afternoon, If you have a reservation for one of our apartments and are int…"
type textarea "Bonjour, Si vous avez une réservation pour l'un de nos appartements et êtes int…"
type textarea "Good afternoon, If you have a reservation for one of our apartments and are int…"
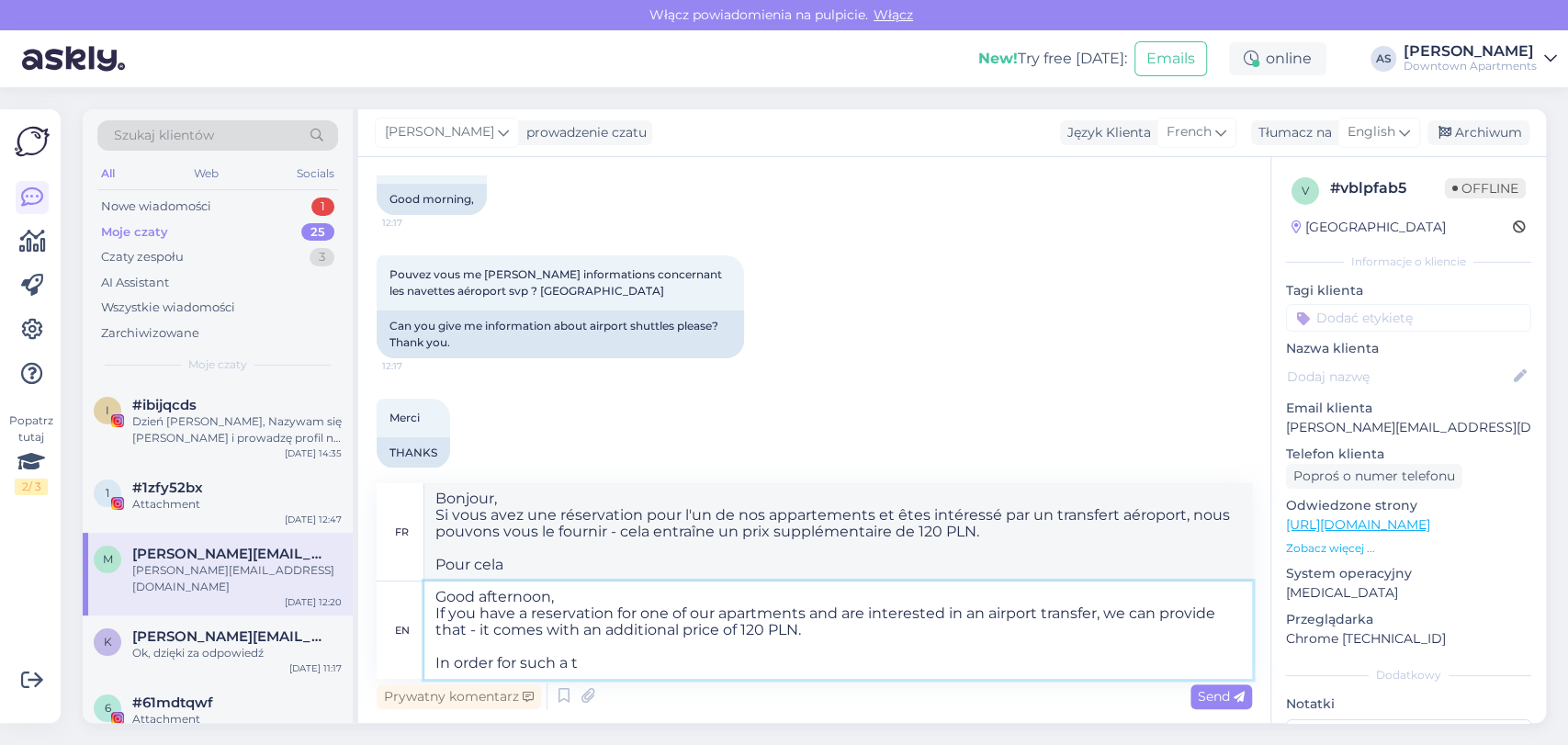
type textarea "Bonjour, Si vous avez une réservation pour l'un de nos appartements et êtes int…"
type textarea "Good afternoon, If you have a reservation for one of our apartments and are int…"
type textarea "Bonjour, Si vous avez une réservation pour l'un de nos appartements et êtes int…"
type textarea "Good afternoon, If you have a reservation for one of our apartments and are int…"
type textarea "Bonjour, Si vous avez une réservation pour l'un de nos appartements et êtes int…"
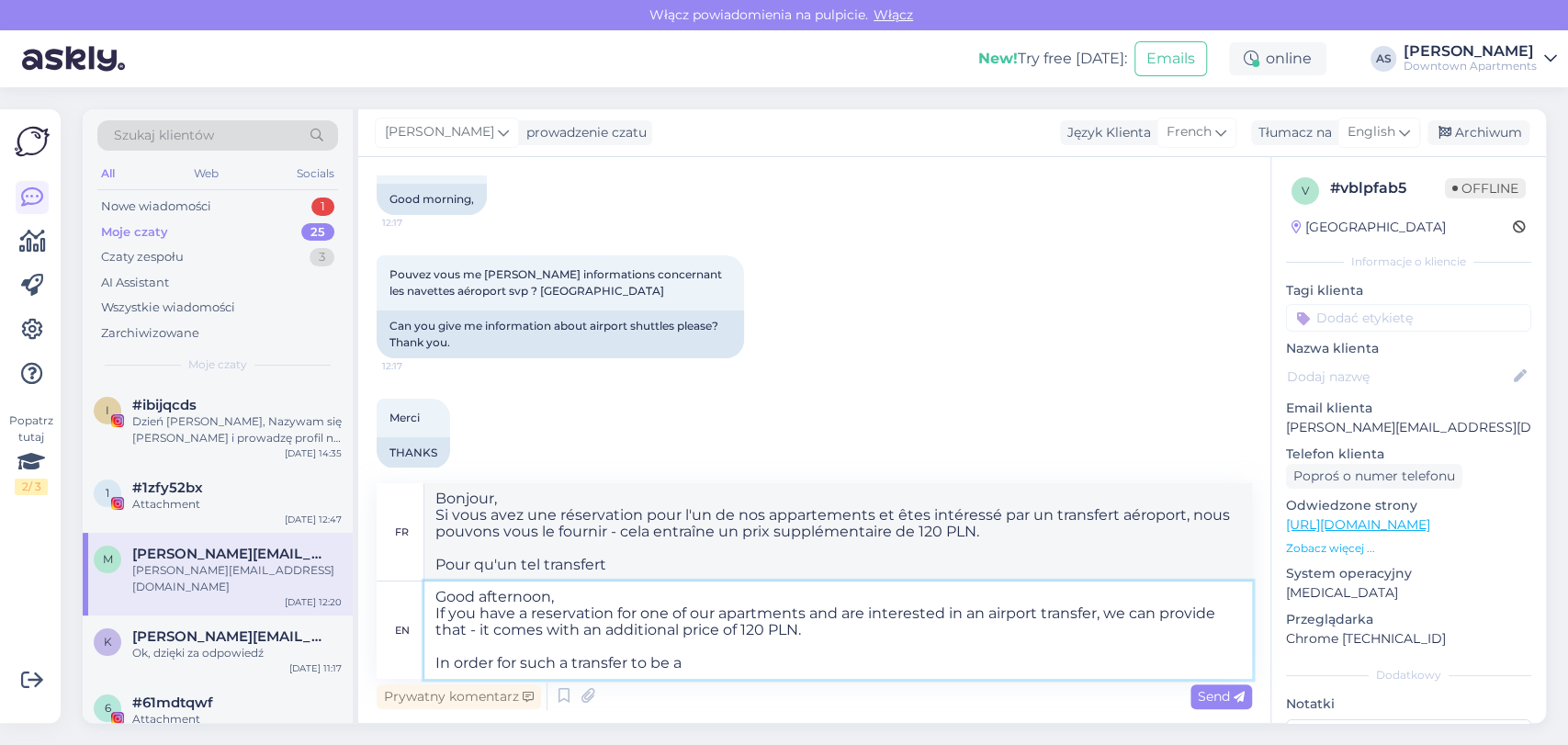
type textarea "Good afternoon, If you have a reservation for one of our apartments and are int…"
type textarea "Bonjour, Si vous avez une réservation pour l'un de nos appartements et êtes int…"
type textarea "Good afternoon, If you have a reservation for one of our apartments and are int…"
type textarea "Bonjour, Si vous avez une réservation pour l'un de nos appartements et êtes int…"
type textarea "Good afternoon, If you have a reservation for one of our apartments and are int…"
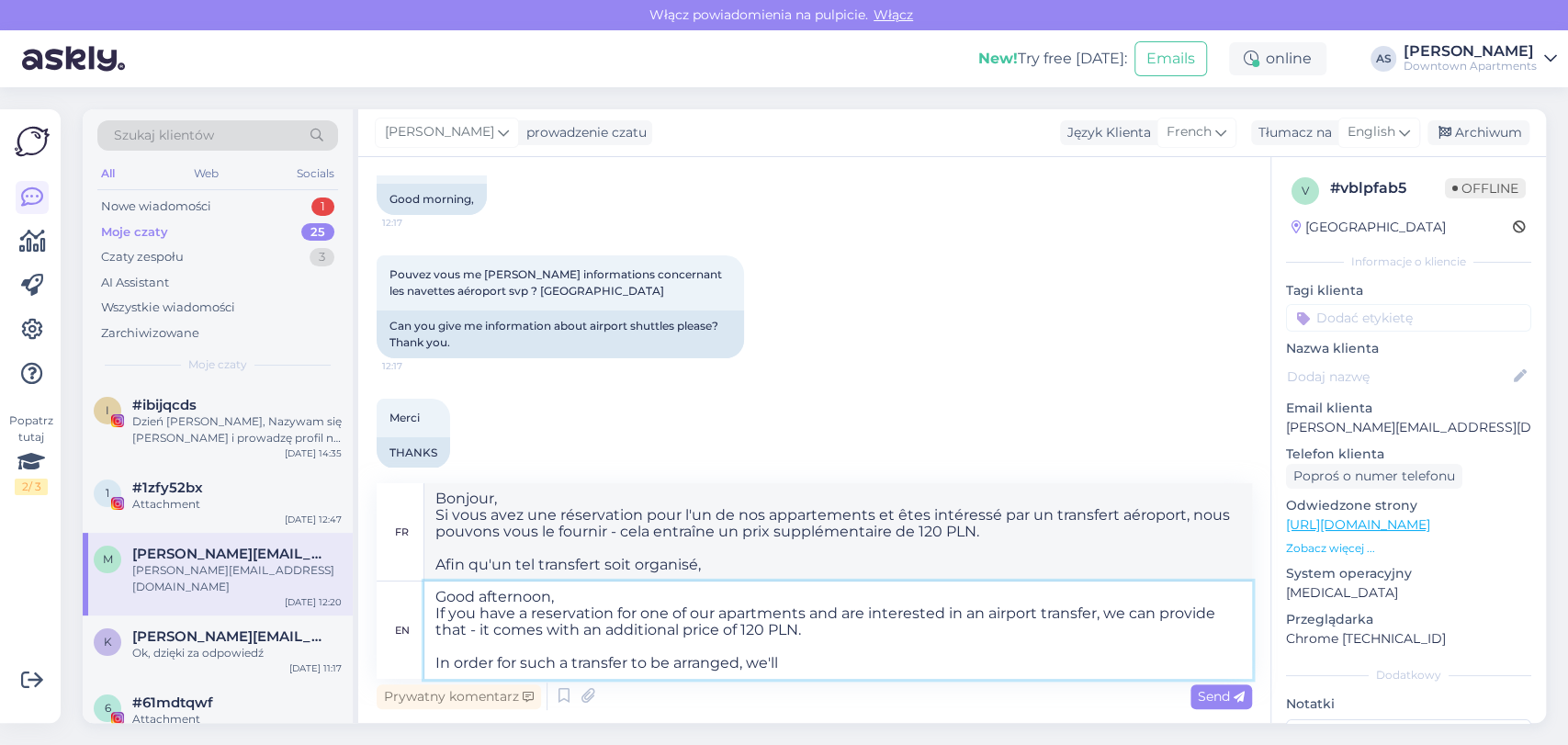
type textarea "Bonjour, Si vous avez une réservation pour l'un de nos appartements et êtes int…"
type textarea "Good afternoon, If you have a reservation for one of our apartments and are int…"
type textarea "Bonjour, Si vous avez une réservation pour l'un de nos appartements et êtes int…"
type textarea "Good afternoon, If you have a reservation for one of our apartments and are int…"
type textarea "Bonjour, Si vous avez une réservation pour l'un de nos appartements et êtes int…"
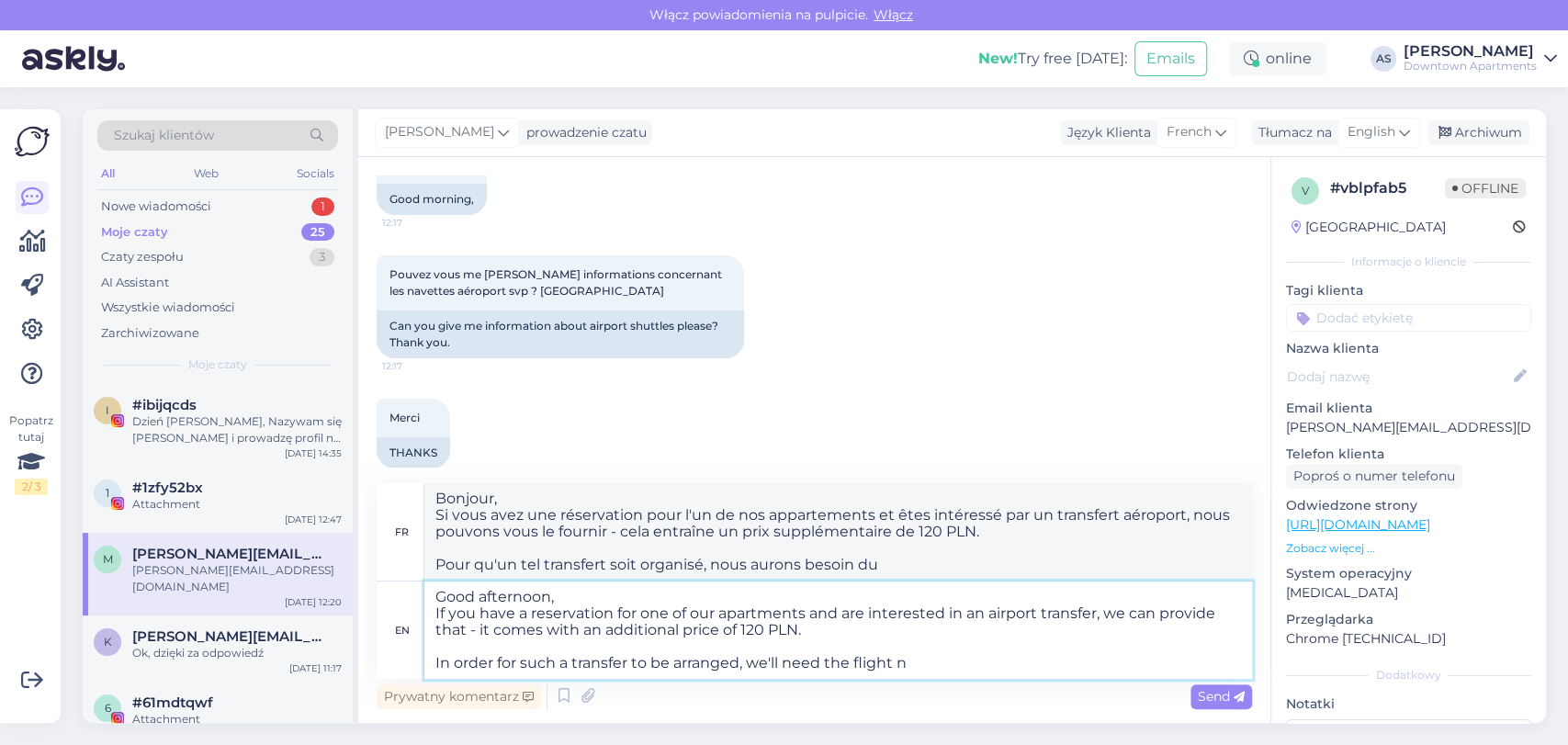
type textarea "Good afternoon, If you have a reservation for one of our apartments and are int…"
type textarea "Bonjour, Si vous avez une réservation pour l'un de nos appartements et êtes int…"
type textarea "Good afternoon, If you have a reservation for one of our apartments and are int…"
type textarea "Bonjour, Si vous avez une réservation pour l'un de nos appartements et êtes int…"
type textarea "Good afternoon, If you have a reservation for one of our apartments and are int…"
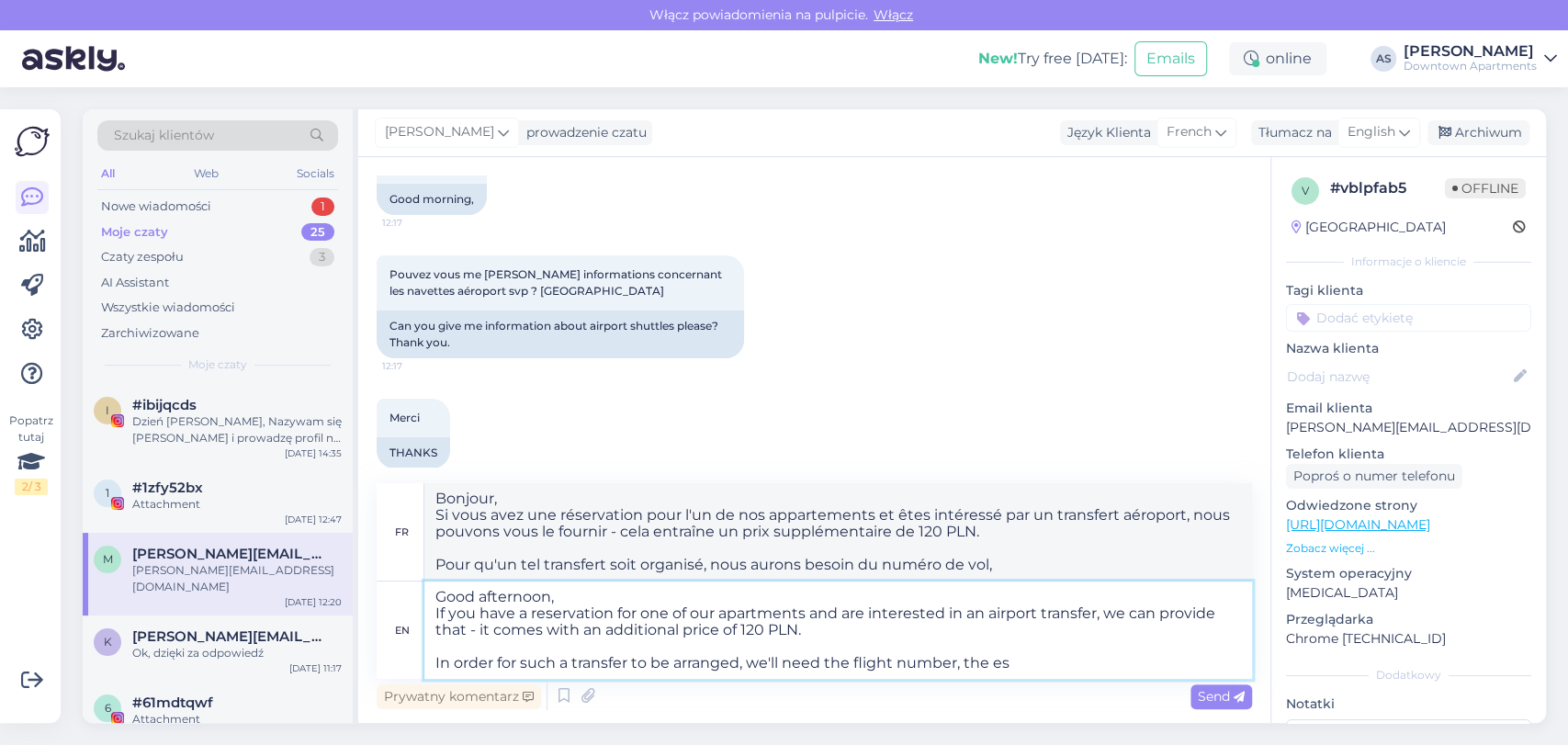
type textarea "Bonjour, Si vous avez une réservation pour l'un de nos appartements et êtes int…"
type textarea "Good afternoon, If you have a reservation for one of our apartments and are int…"
type textarea "Bonjour, Si vous avez une réservation pour l'un de nos appartements et êtes int…"
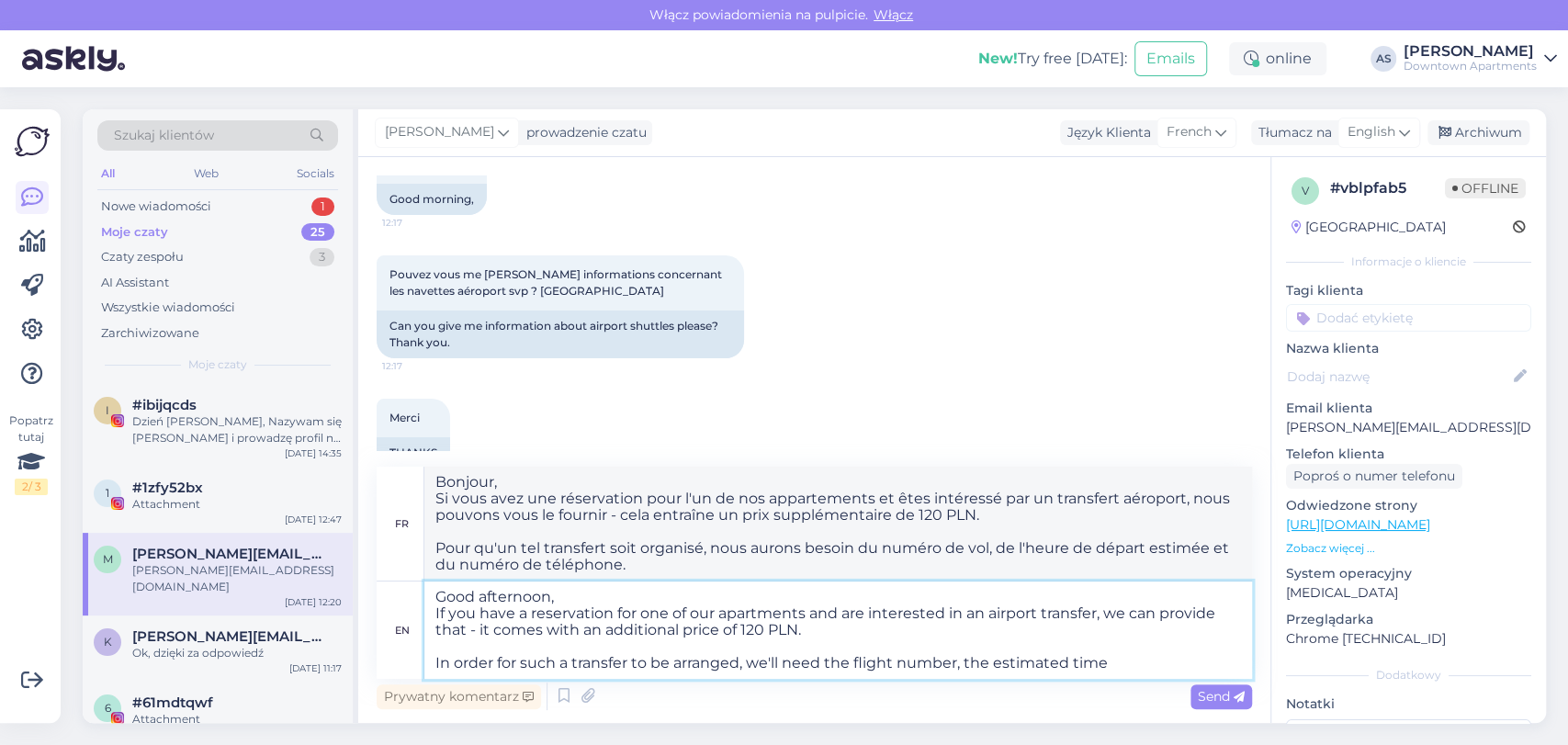
type textarea "Good afternoon, If you have a reservation for one of our apartments and are int…"
type textarea "Bonjour, Si vous avez une réservation pour l'un de nos appartements et êtes int…"
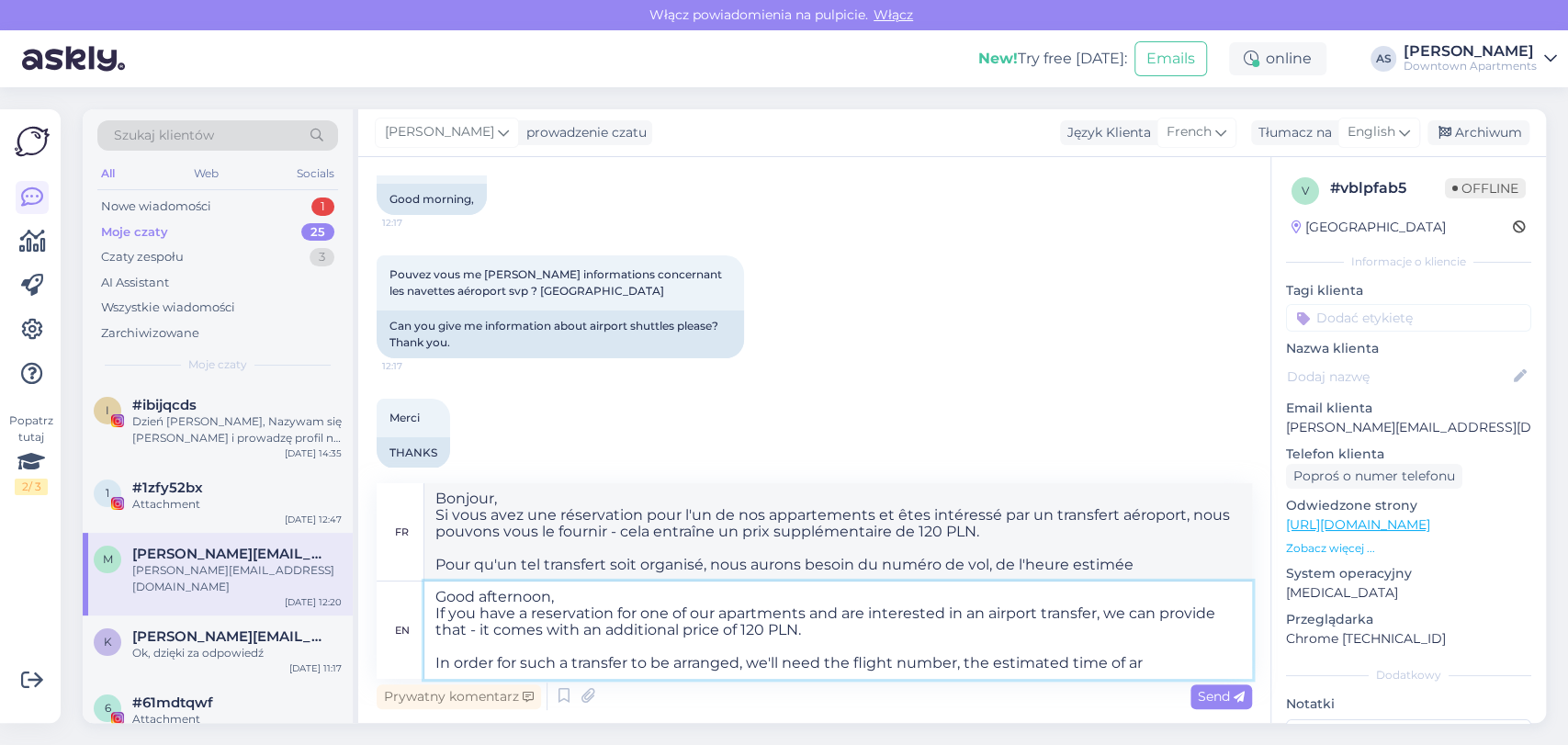
type textarea "Good afternoon, If you have a reservation for one of our apartments and are int…"
type textarea "Bonjour, Si vous avez une réservation pour l'un de nos appartements et êtes int…"
type textarea "Good afternoon, If you have a reservation for one of our apartments and are int…"
type textarea "Bonjour, Si vous avez une réservation pour l'un de nos appartements et êtes int…"
type textarea "Good afternoon, If you have a reservation for one of our apartments and are int…"
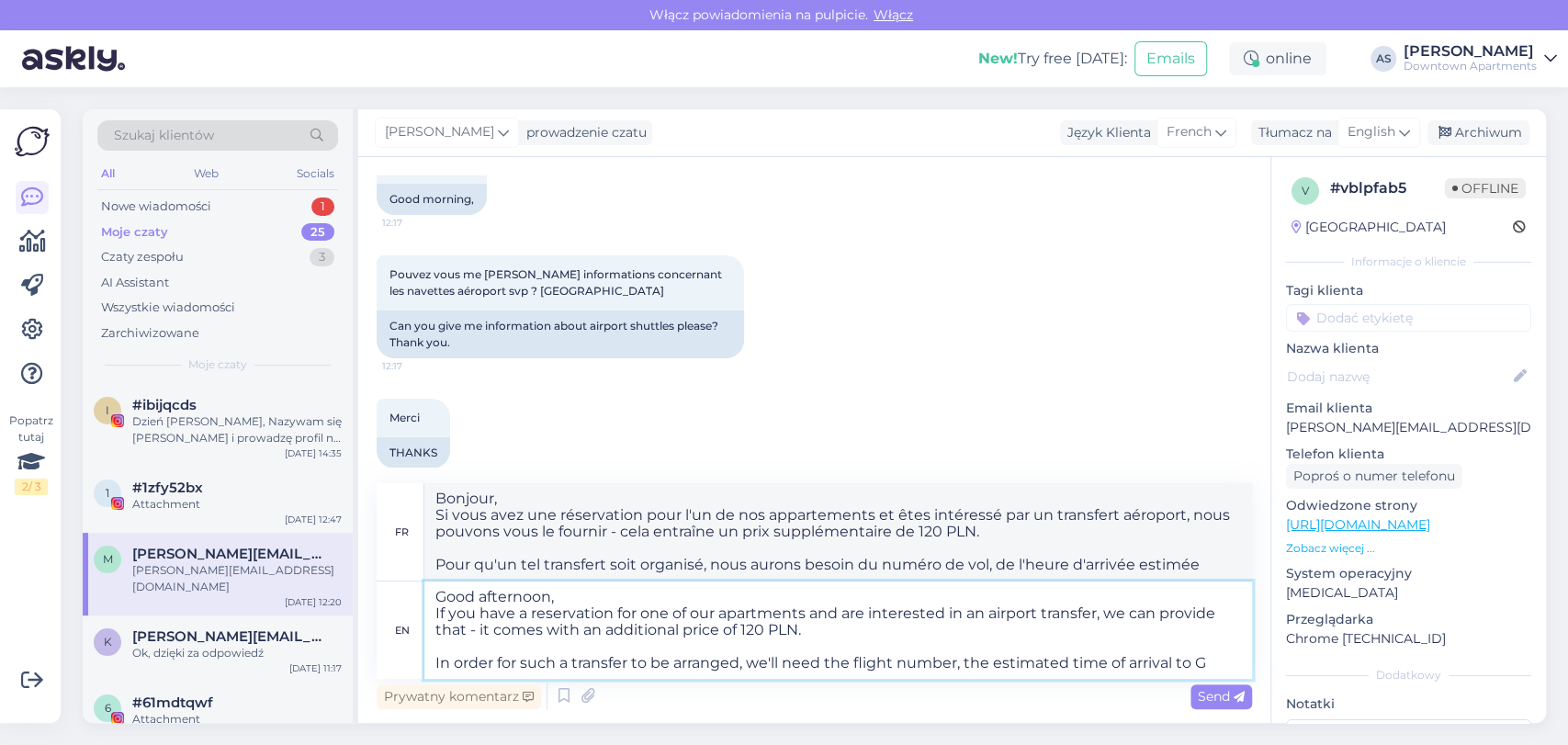
type textarea "Bonjour, Si vous avez une réservation pour l'un de nos appartements et êtes int…"
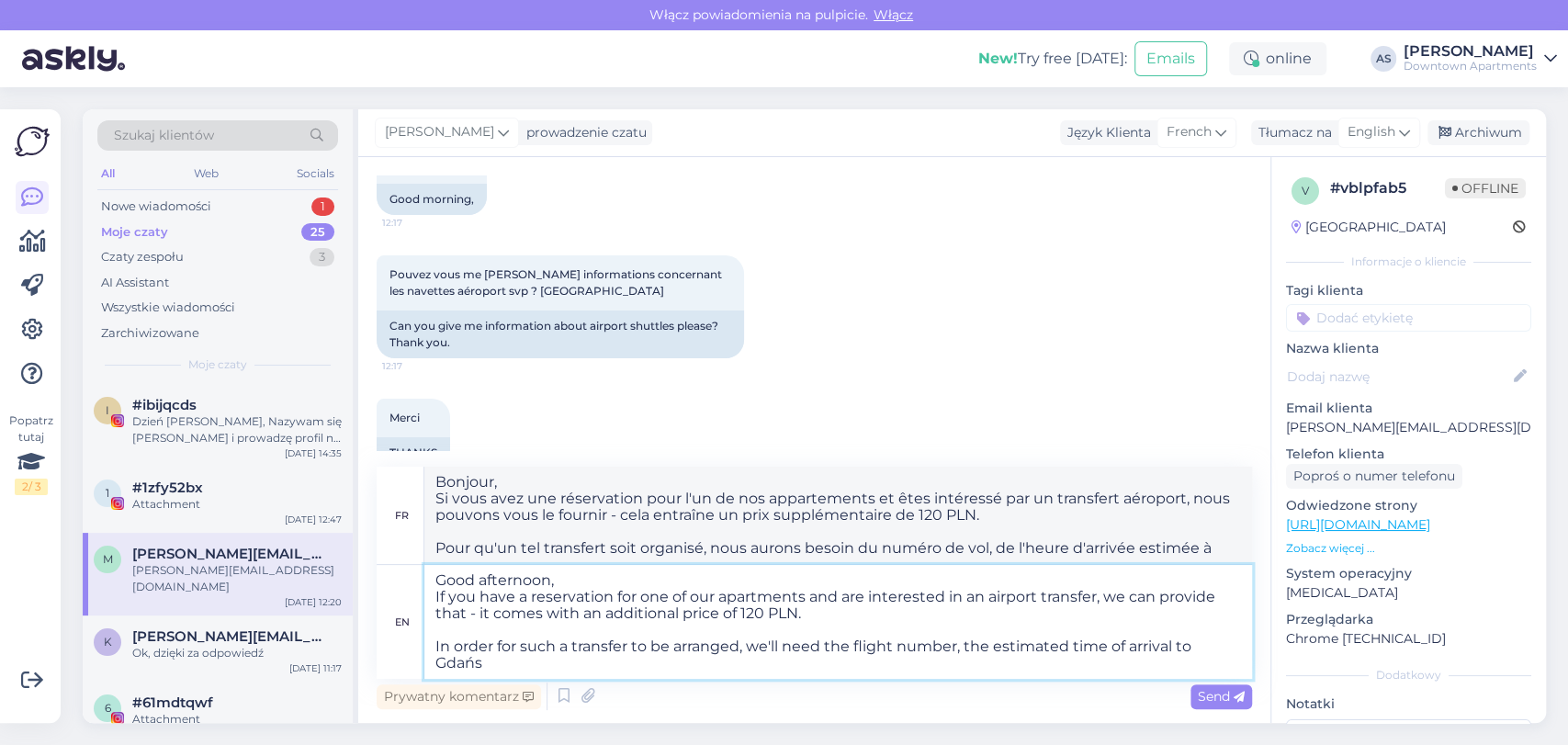
type textarea "Good afternoon, If you have a reservation for one of our apartments and are int…"
type textarea "Bonjour, Si vous avez une réservation pour l'un de nos appartements et êtes int…"
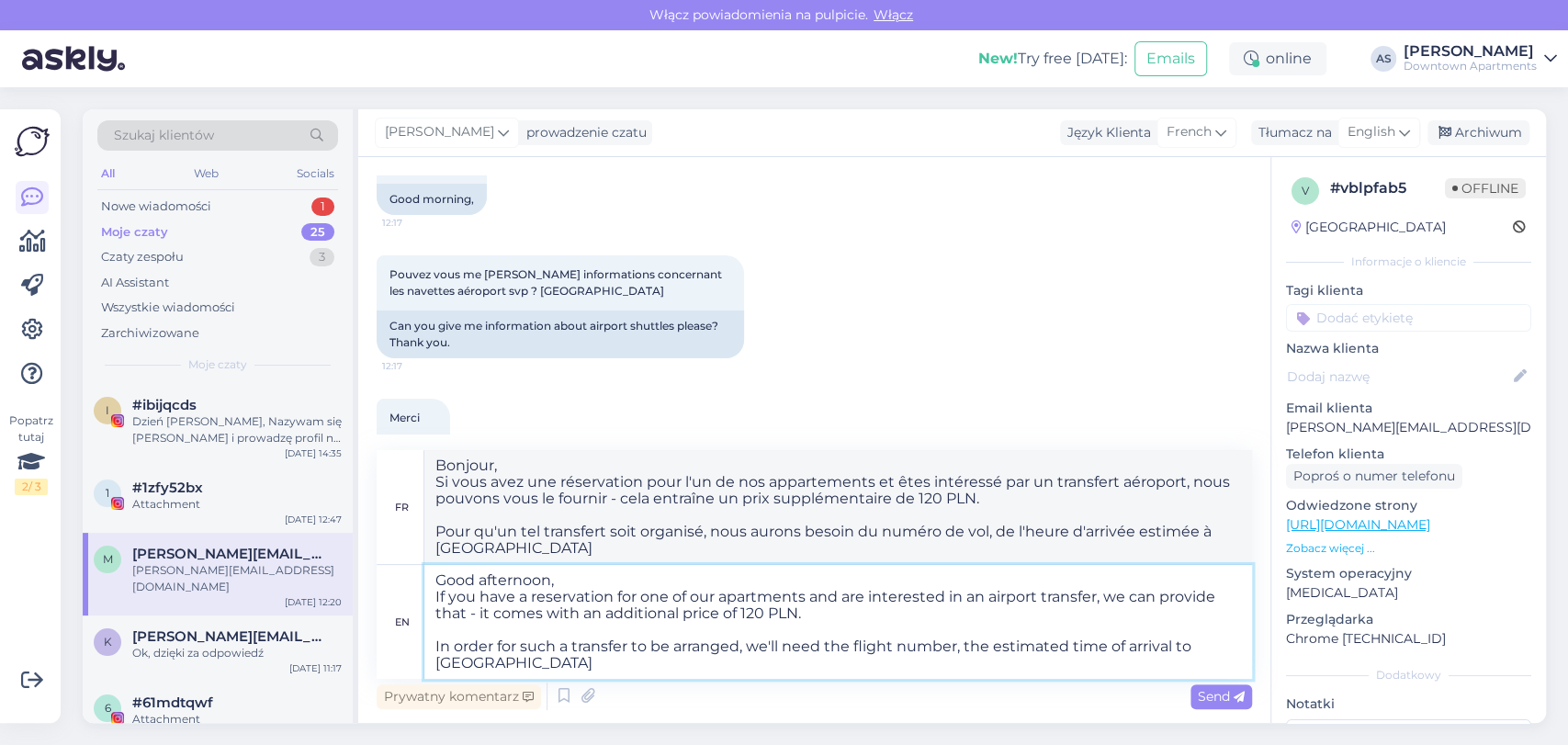
type textarea "Good afternoon, If you have a reservation for one of our apartments and are int…"
type textarea "Bonjour, Si vous avez une réservation pour l'un de nos appartements et êtes int…"
type textarea "Good afternoon, If you have a reservation for one of our apartments and are int…"
type textarea "Bonjour, Si vous avez une réservation pour l'un de nos appartements et êtes int…"
type textarea "Good afternoon, If you have a reservation for one of our apartments and are int…"
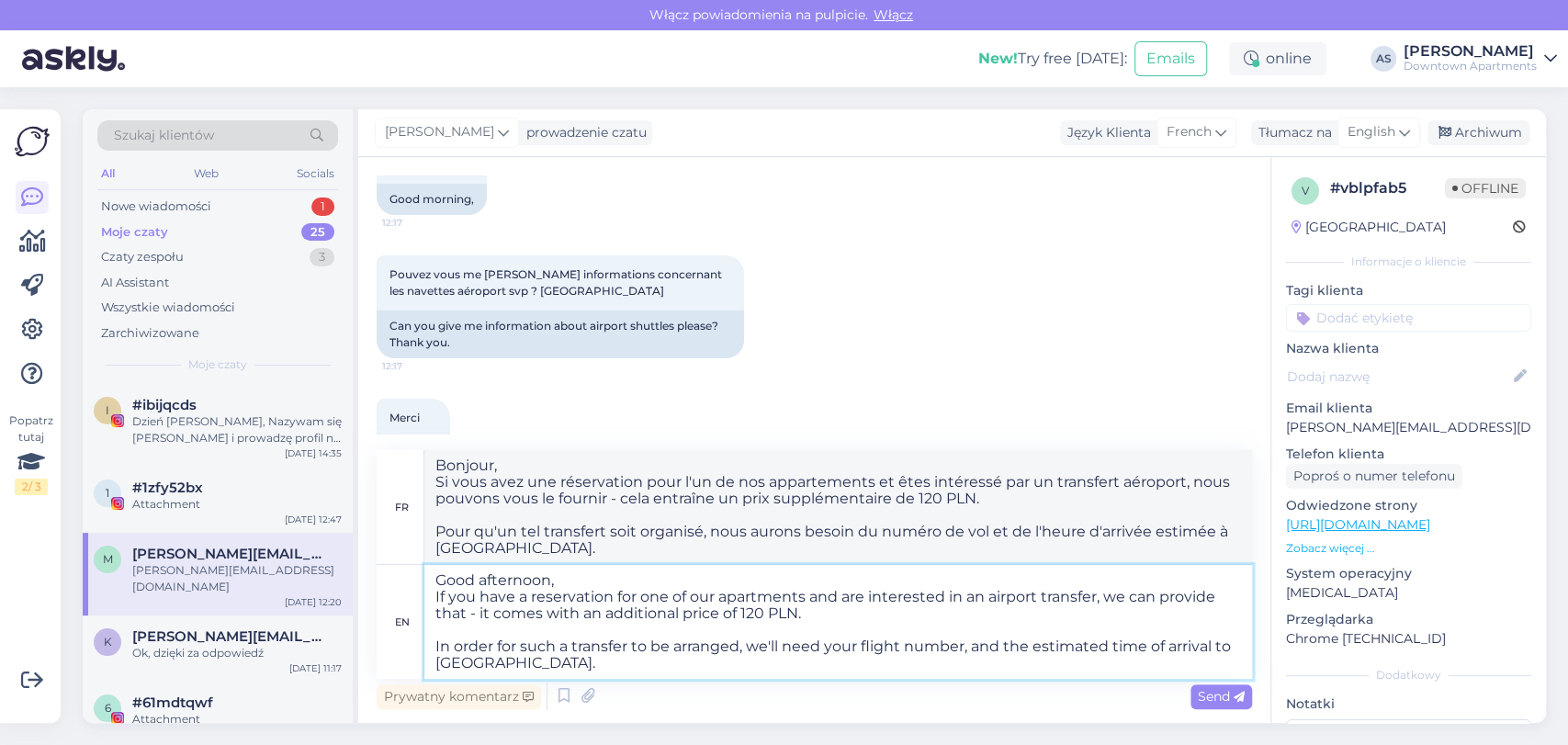
type textarea "Bonjour, Si vous avez une réservation pour l'un de nos appartements et êtes int…"
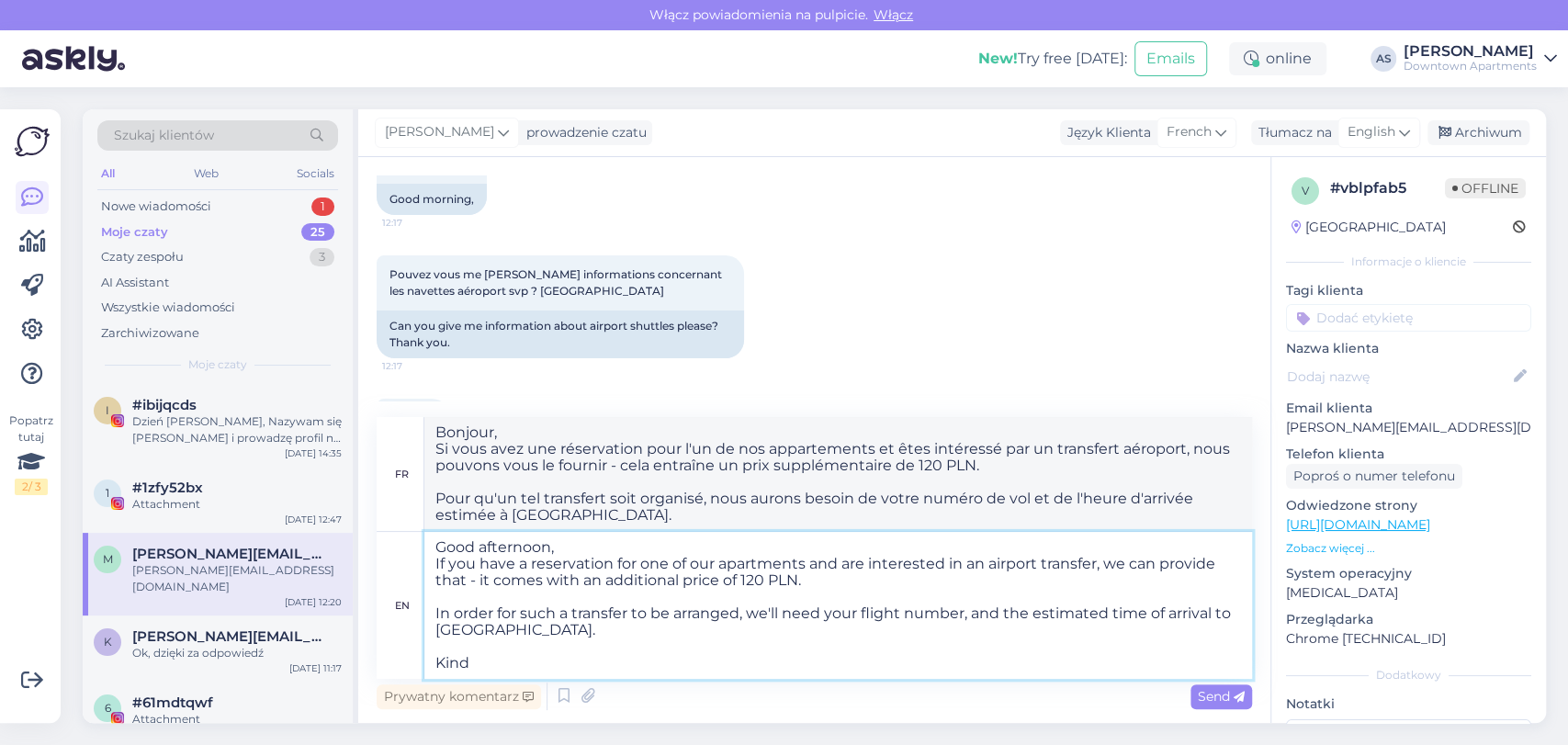
type textarea "Good afternoon, If you have a reservation for one of our apartments and are int…"
type textarea "Bonjour, Si vous avez une réservation pour l'un de nos appartements et êtes int…"
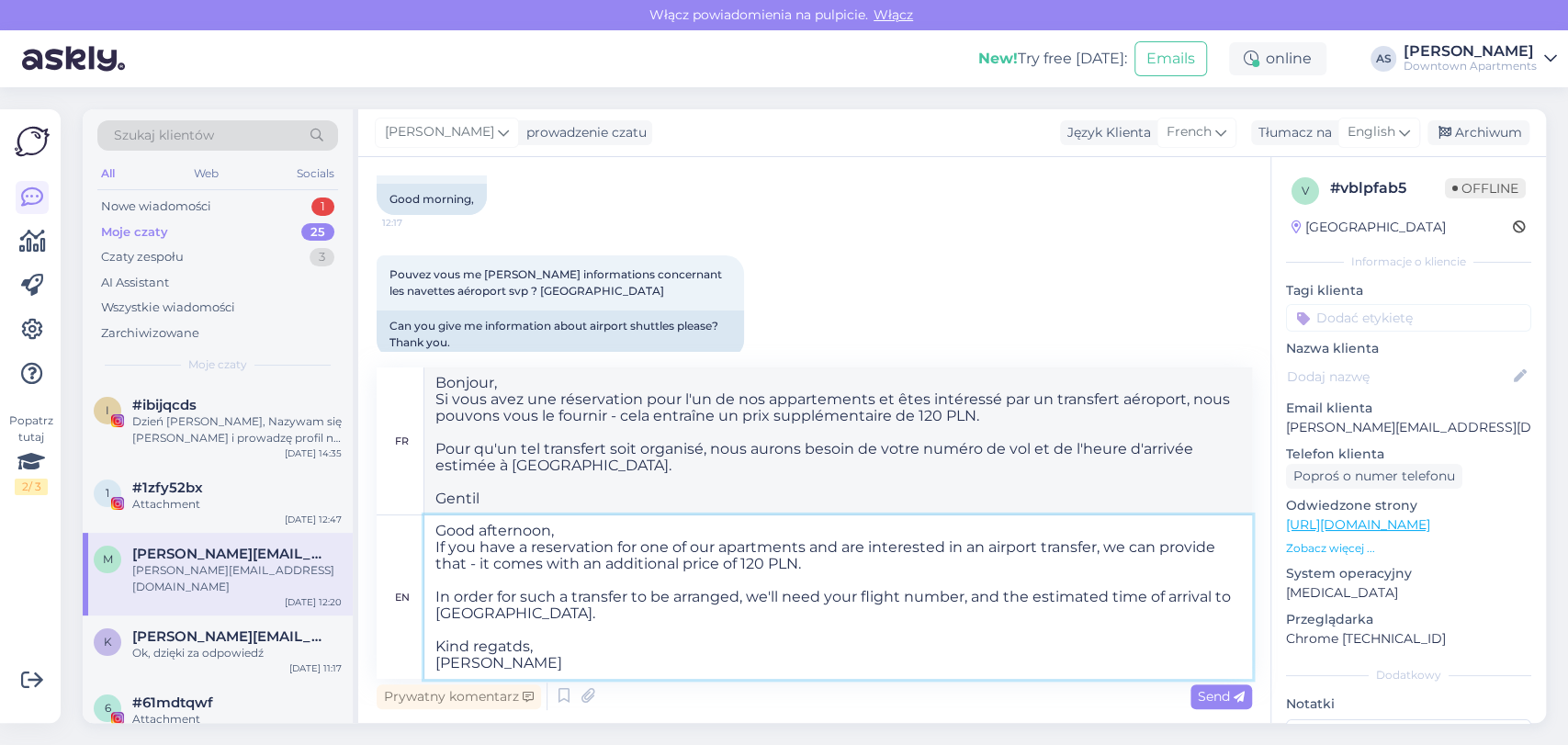
scroll to position [7, 0]
type textarea "Good afternoon, If you have a reservation for one of our apartments and are int…"
type textarea "Bonjour, Si vous avez une réservation pour l'un de nos appartements et êtes int…"
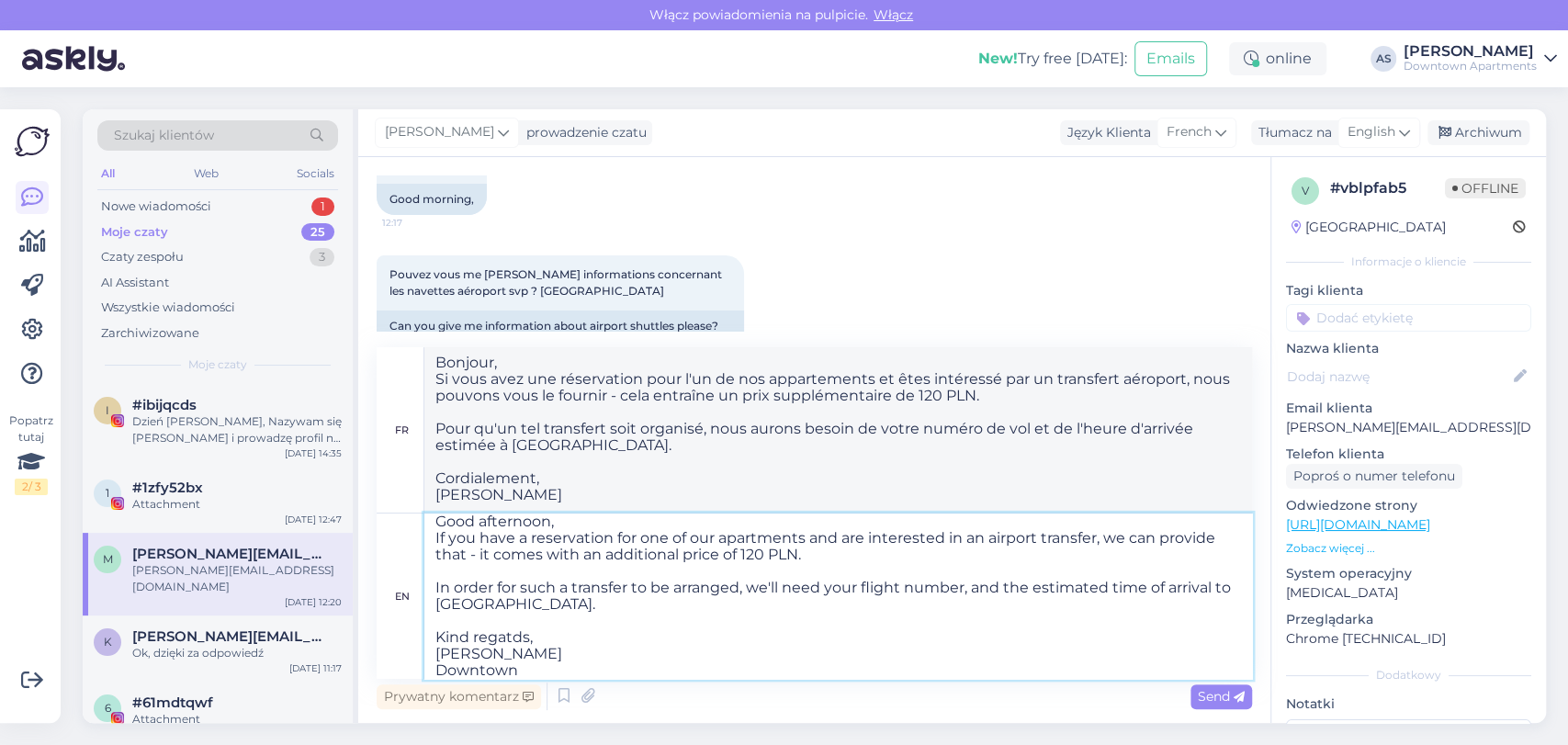
type textarea "Good afternoon, If you have a reservation for one of our apartments and are int…"
type textarea "Bonjour, Si vous avez une réservation pour l'un de nos appartements et êtes int…"
type textarea "Good afternoon, If you have a reservation for one of our apartments and are int…"
type textarea "Bonjour, Si vous avez une réservation pour l'un de nos appartements et êtes int…"
type textarea "Good afternoon, If you have a reservation for one of our apartments and are int…"
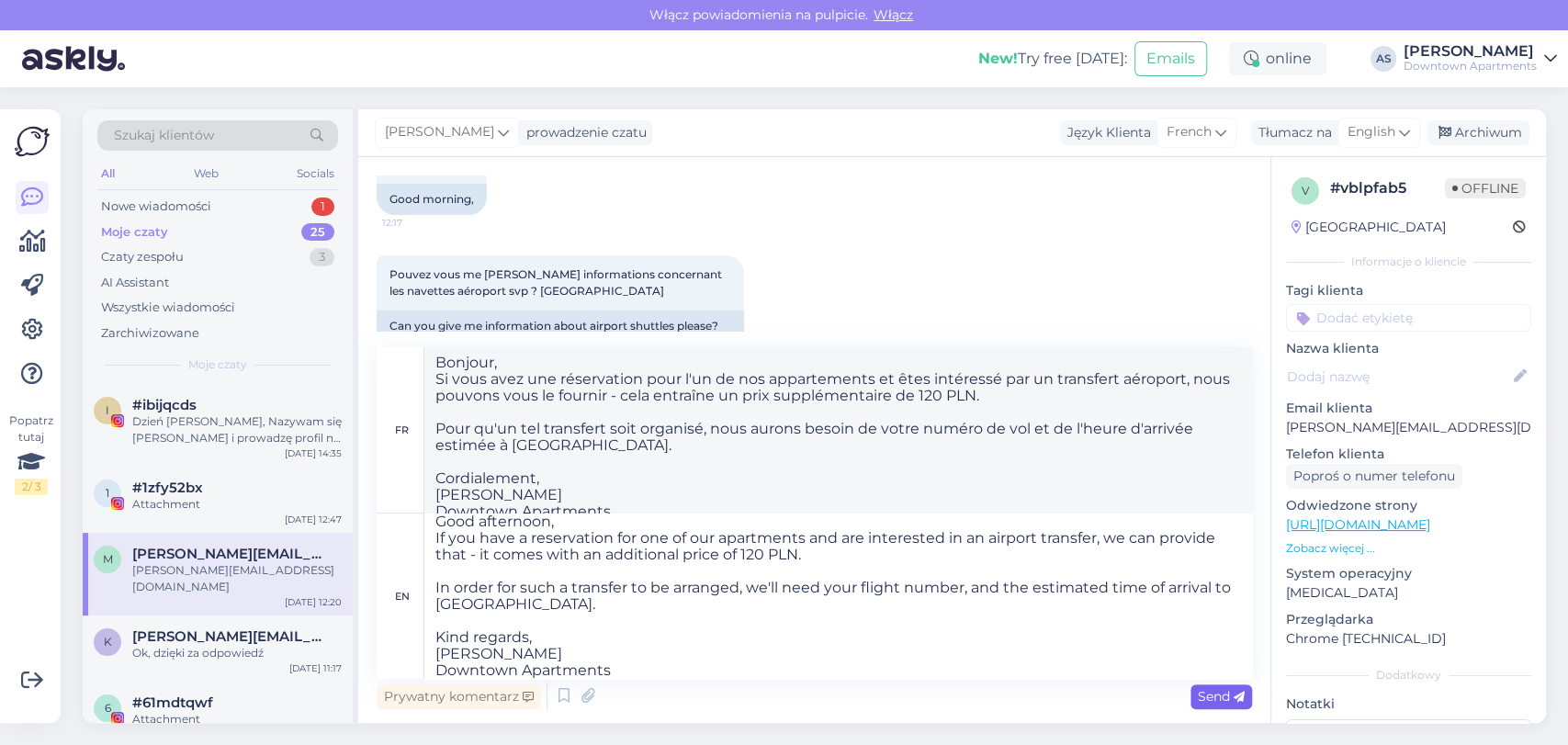
click at [1222, 691] on span "Send" at bounding box center [1221, 697] width 46 height 17
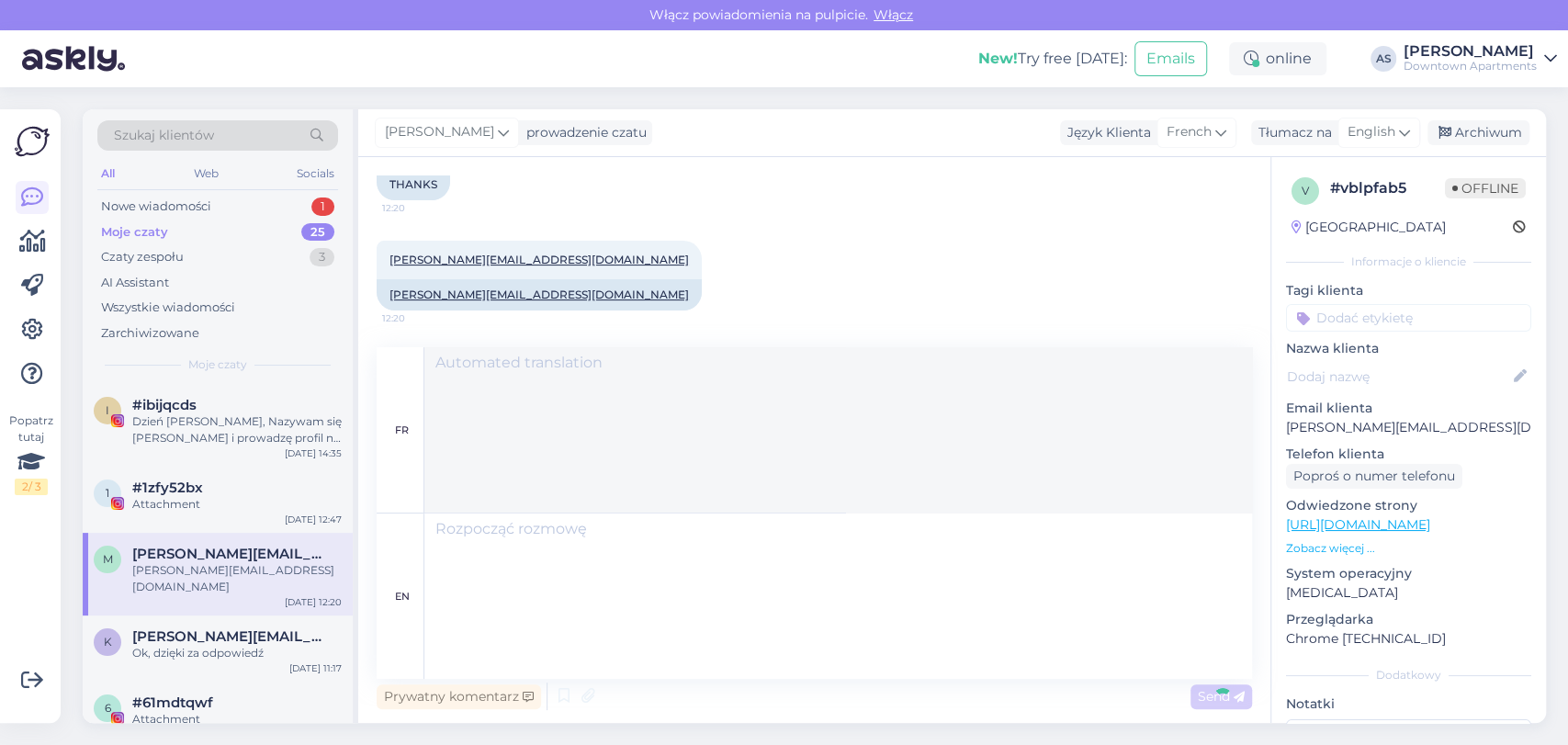
scroll to position [0, 0]
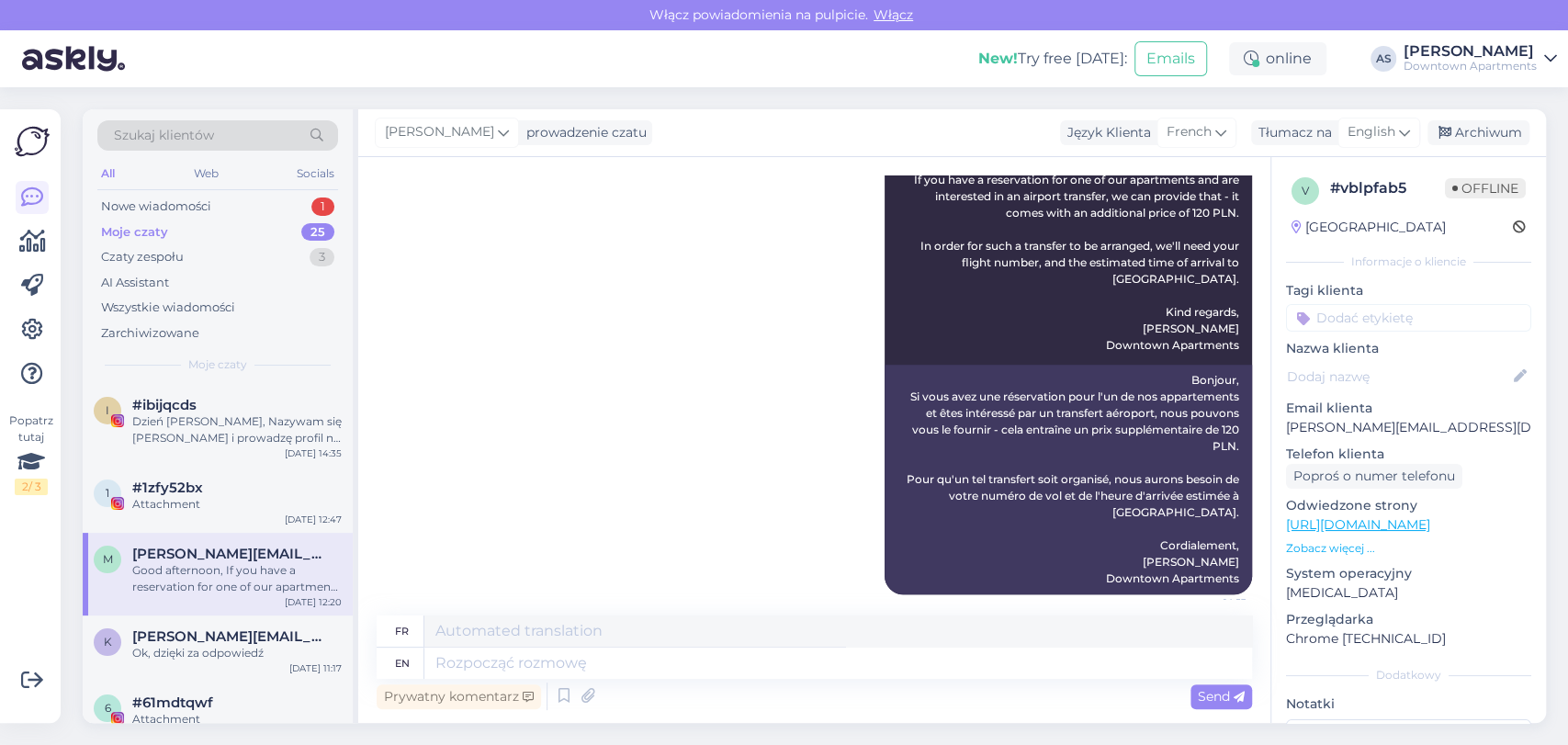
click at [231, 217] on div "Nowe wiadomości 1" at bounding box center [217, 207] width 240 height 26
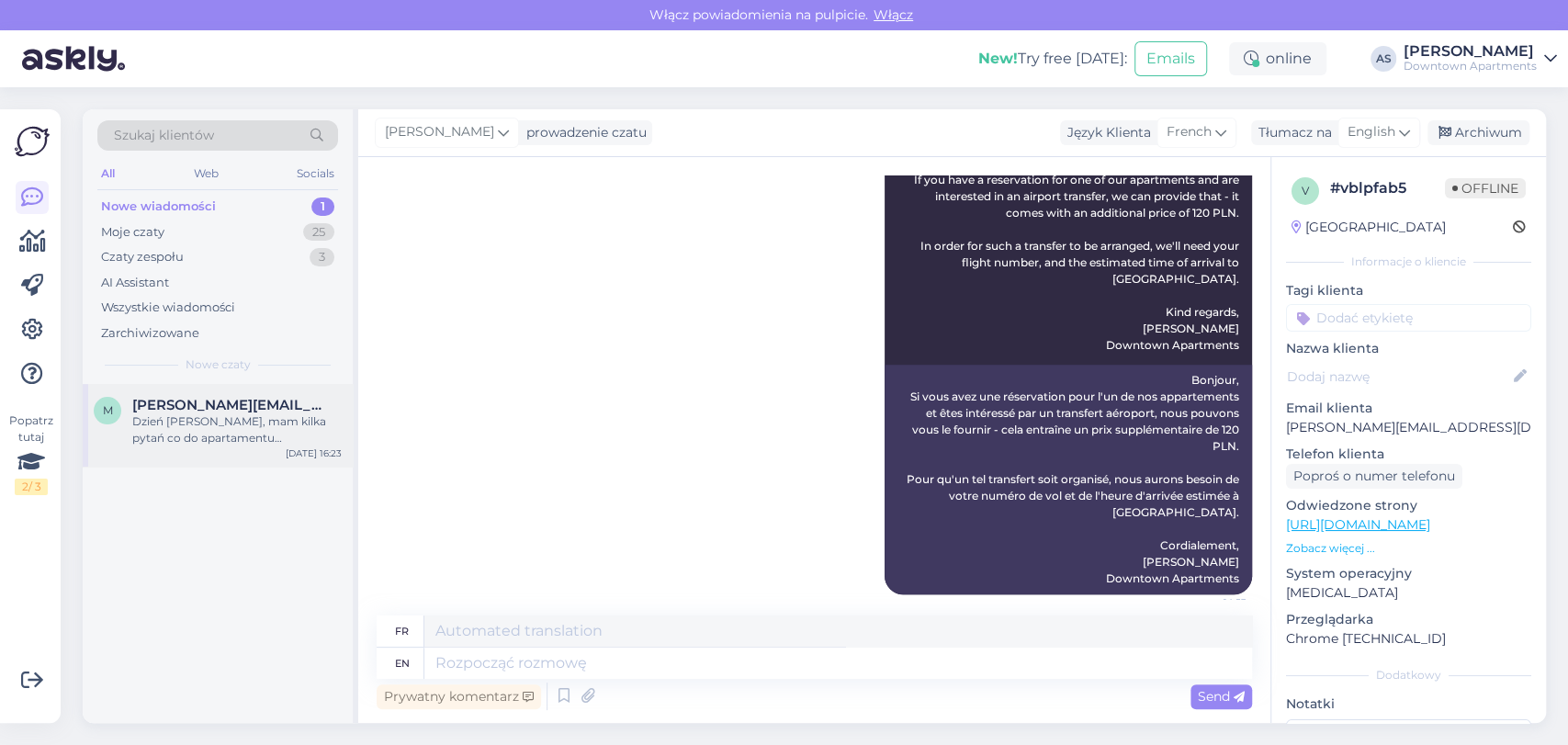
click at [238, 419] on div "Dzień [PERSON_NAME], mam kilka pytań co do apartamentu [GEOGRAPHIC_DATA] [PERSO…" at bounding box center [237, 430] width 210 height 33
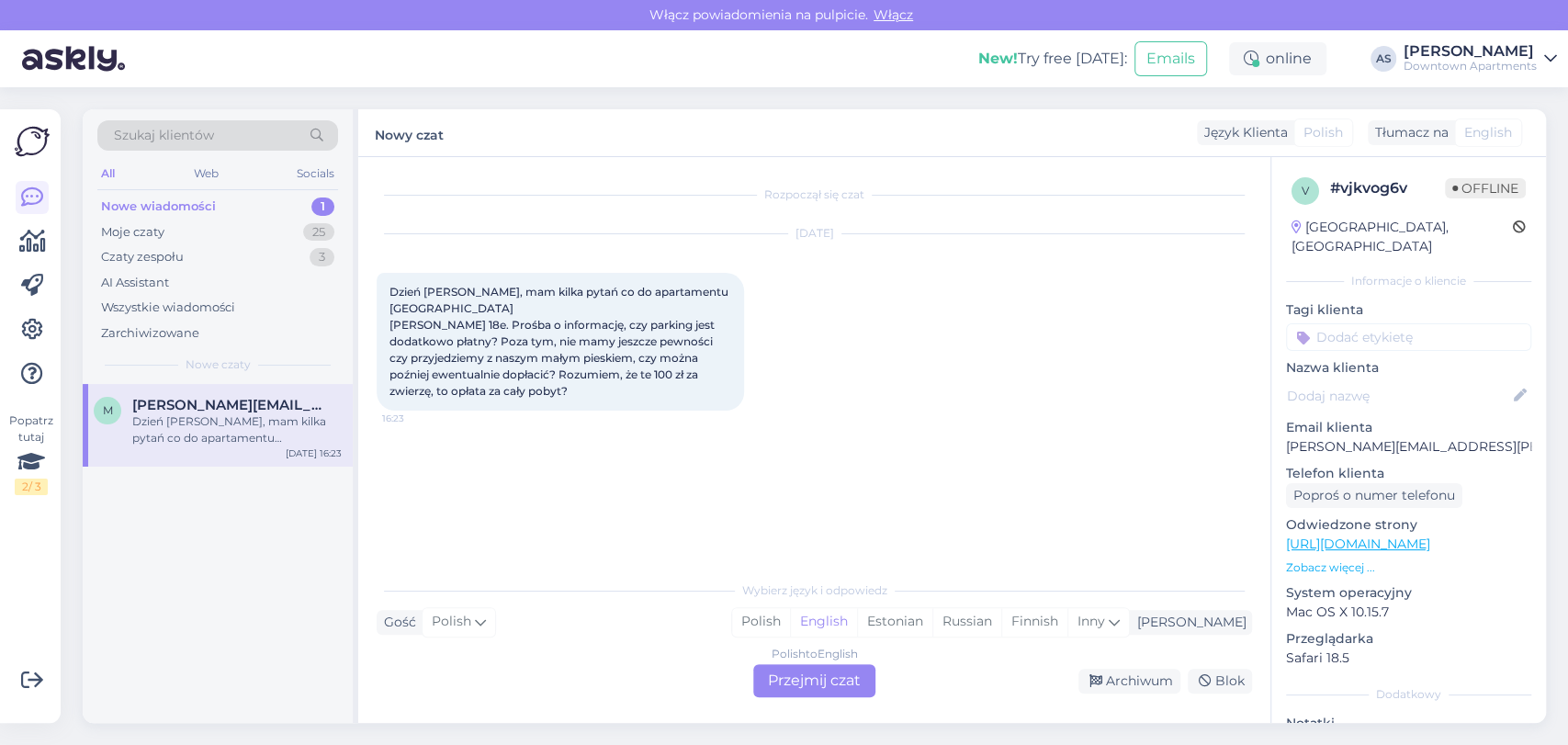
click at [832, 673] on div "Polish to English Przejmij czat" at bounding box center [814, 681] width 123 height 33
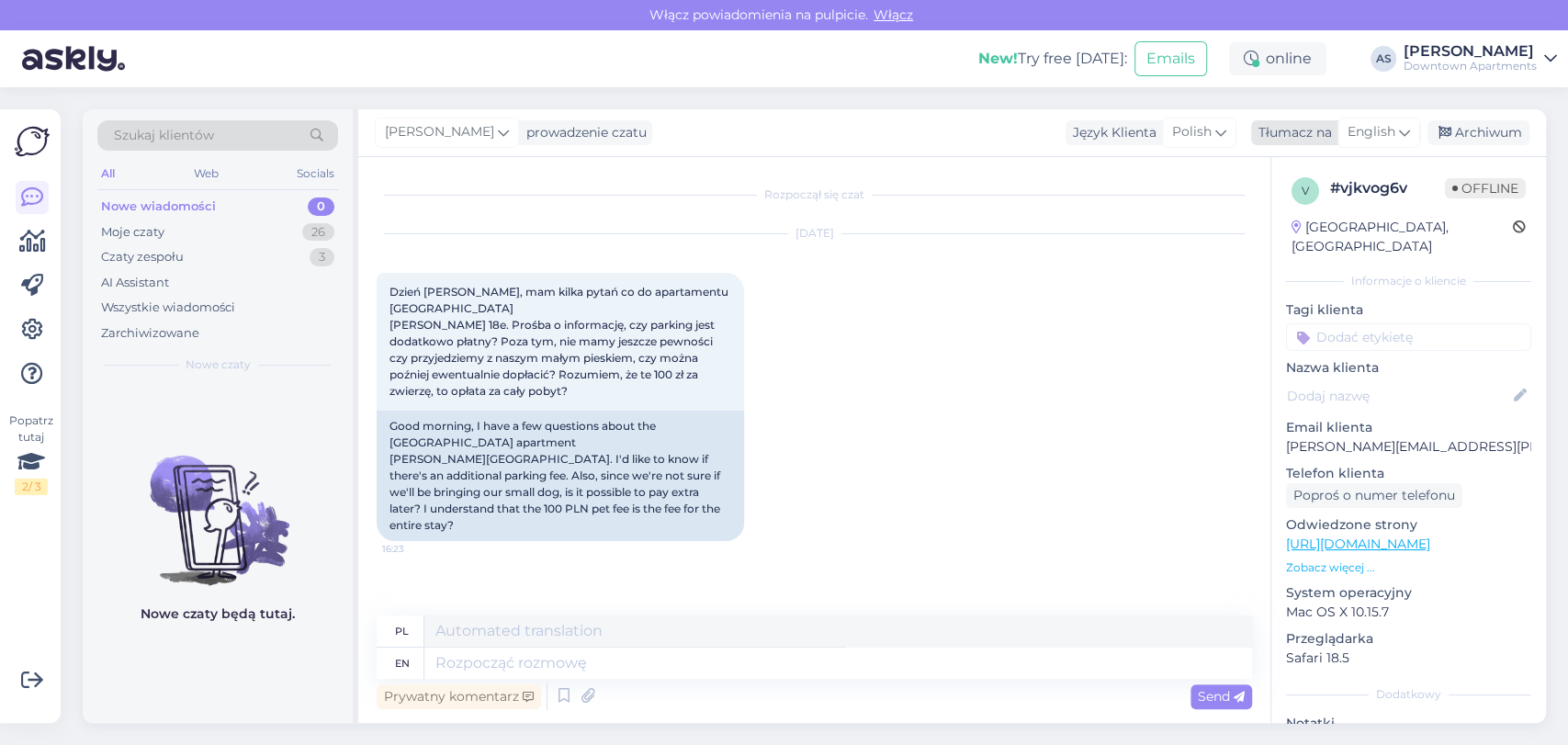
click at [1394, 126] on span "English" at bounding box center [1371, 133] width 47 height 20
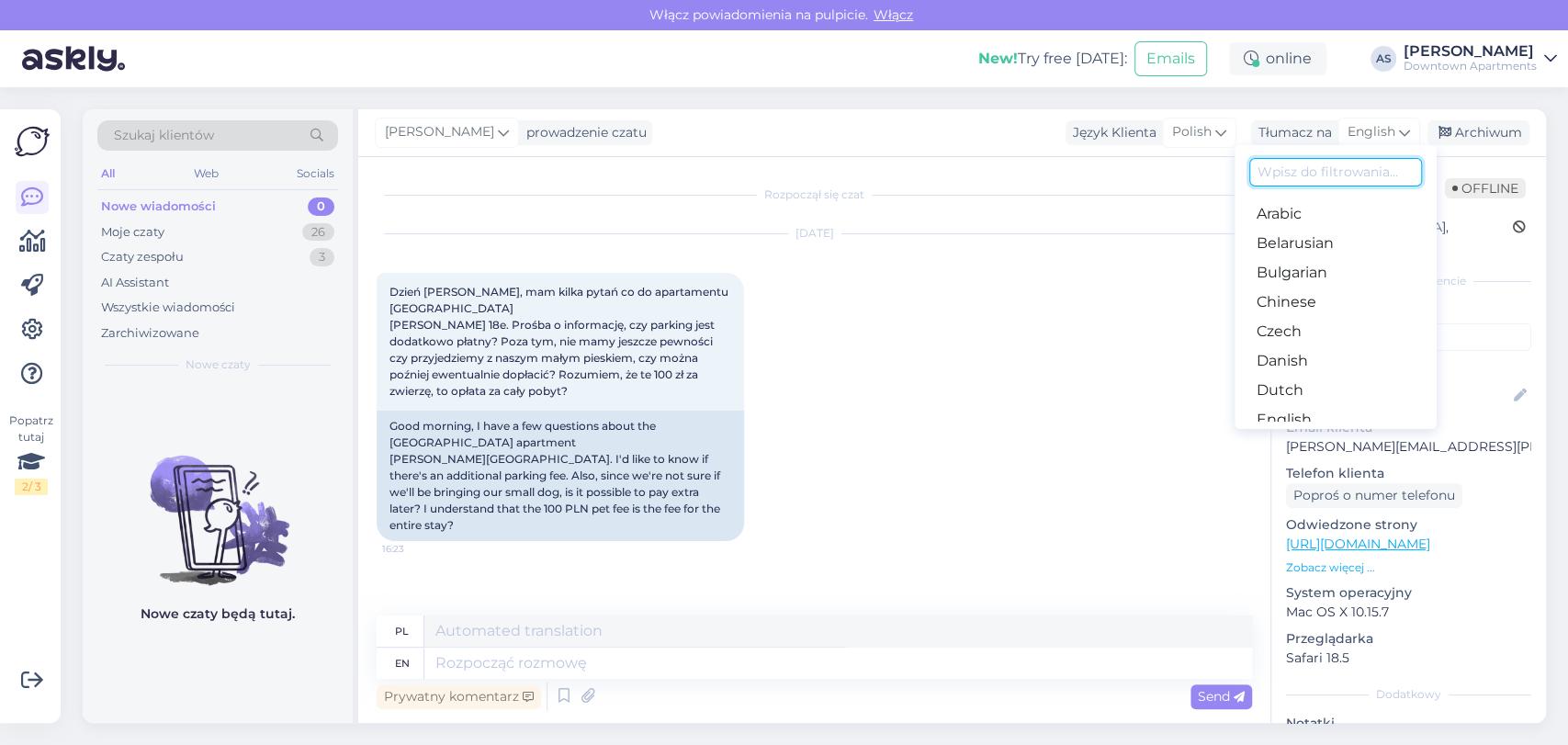
click at [1368, 171] on input at bounding box center [1336, 172] width 173 height 29
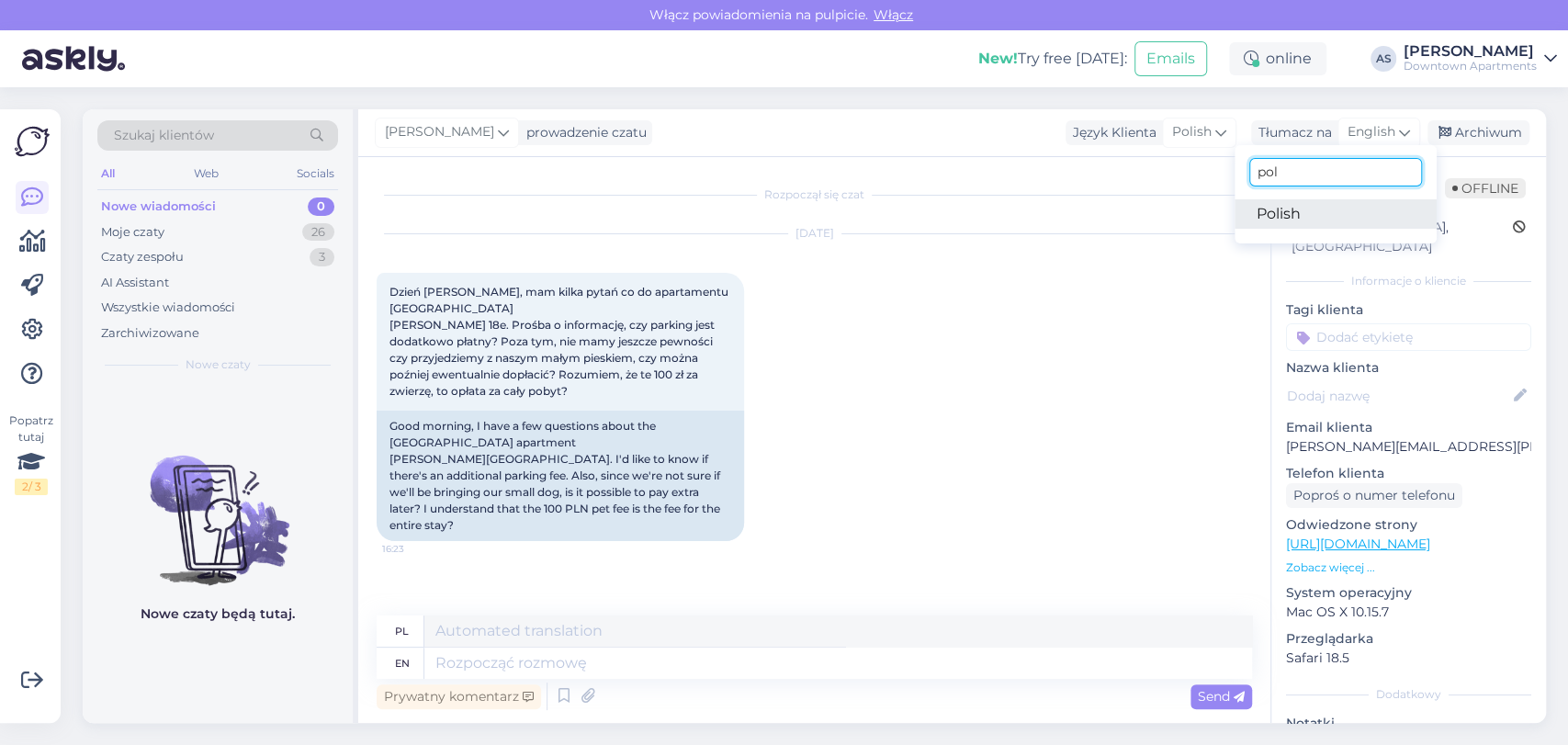
type input "pol"
click at [1359, 216] on link "Polish" at bounding box center [1336, 215] width 202 height 30
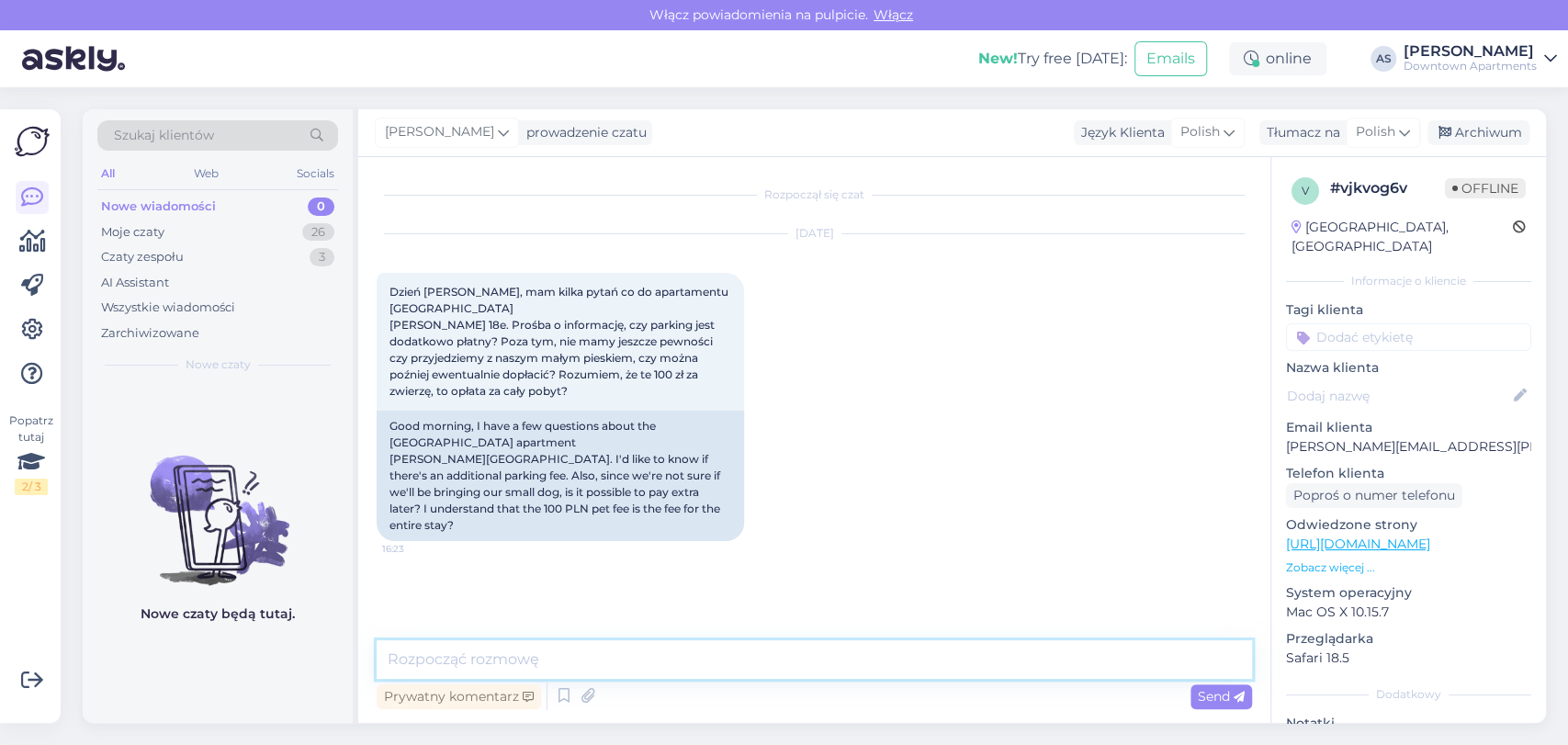
click at [818, 660] on textarea at bounding box center [814, 660] width 875 height 39
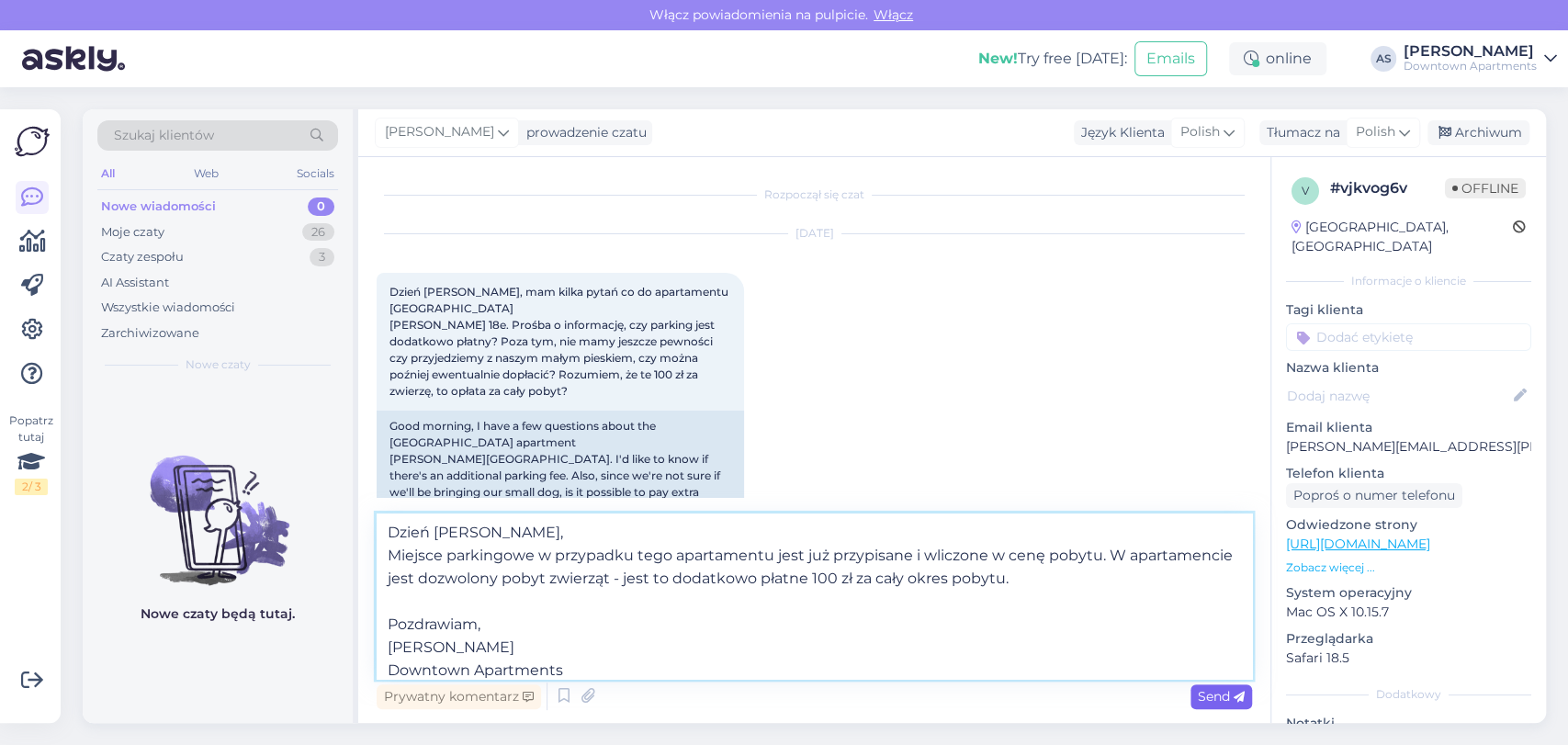
type textarea "Dzień [PERSON_NAME], Miejsce parkingowe w przypadku tego apartamentu jest już p…"
click at [1218, 697] on span "Send" at bounding box center [1221, 697] width 46 height 17
